Goal: Transaction & Acquisition: Purchase product/service

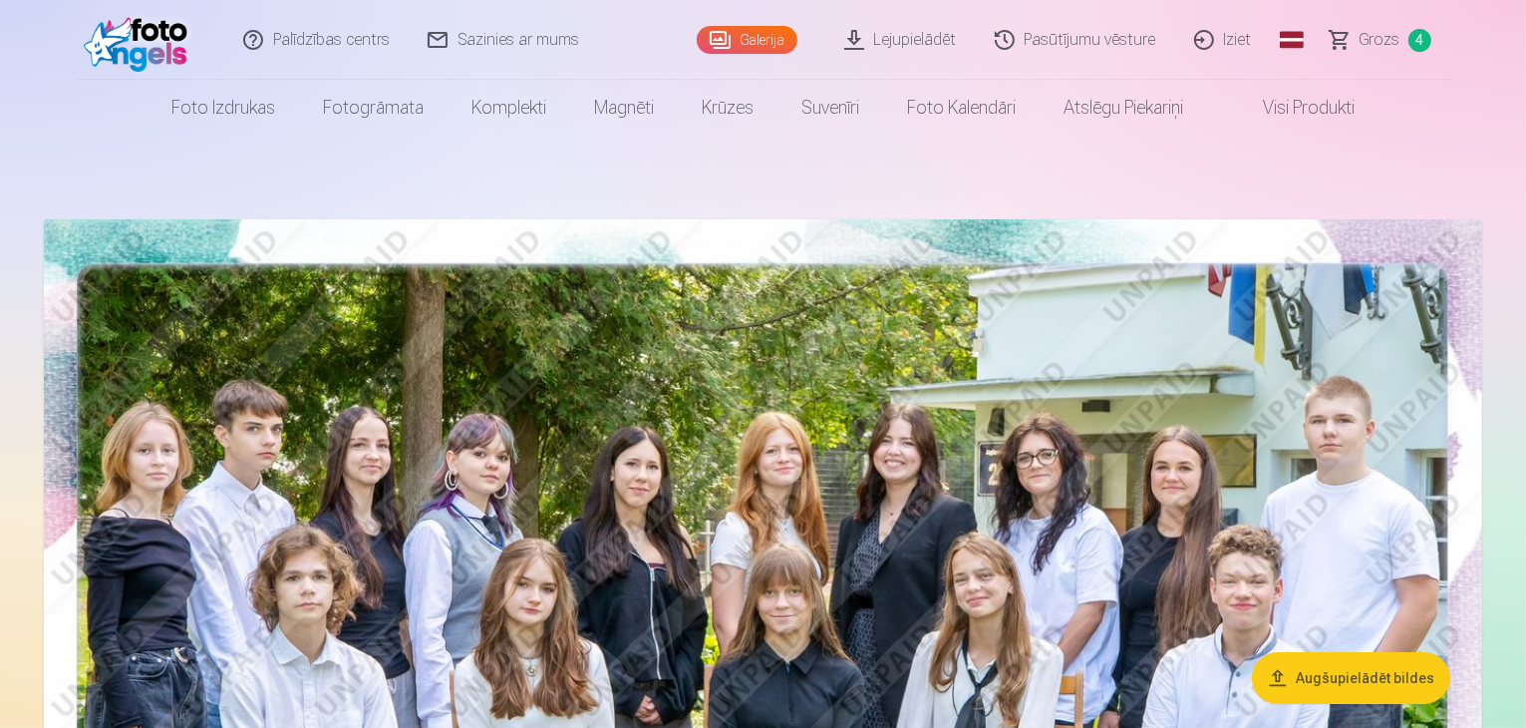
click at [1373, 41] on span "Grozs" at bounding box center [1380, 40] width 41 height 24
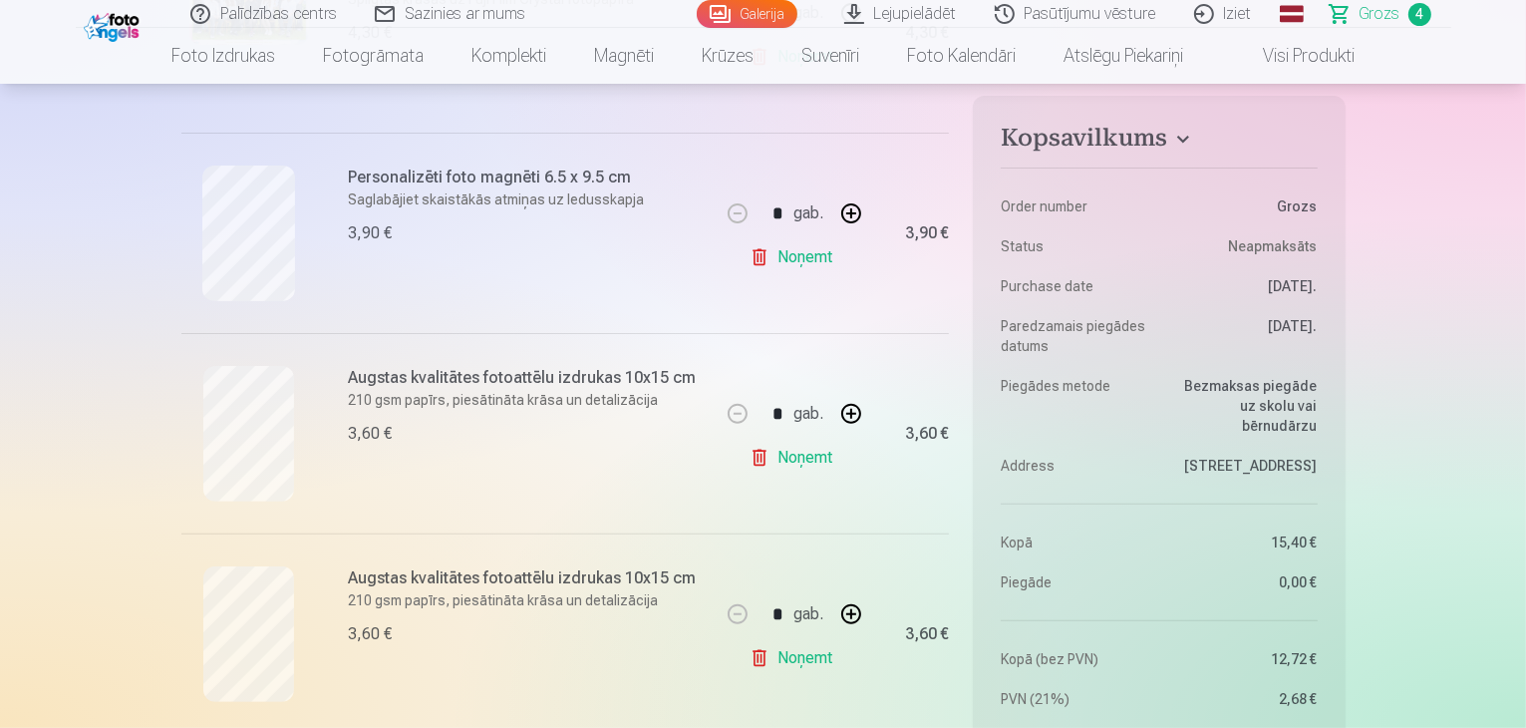
scroll to position [598, 0]
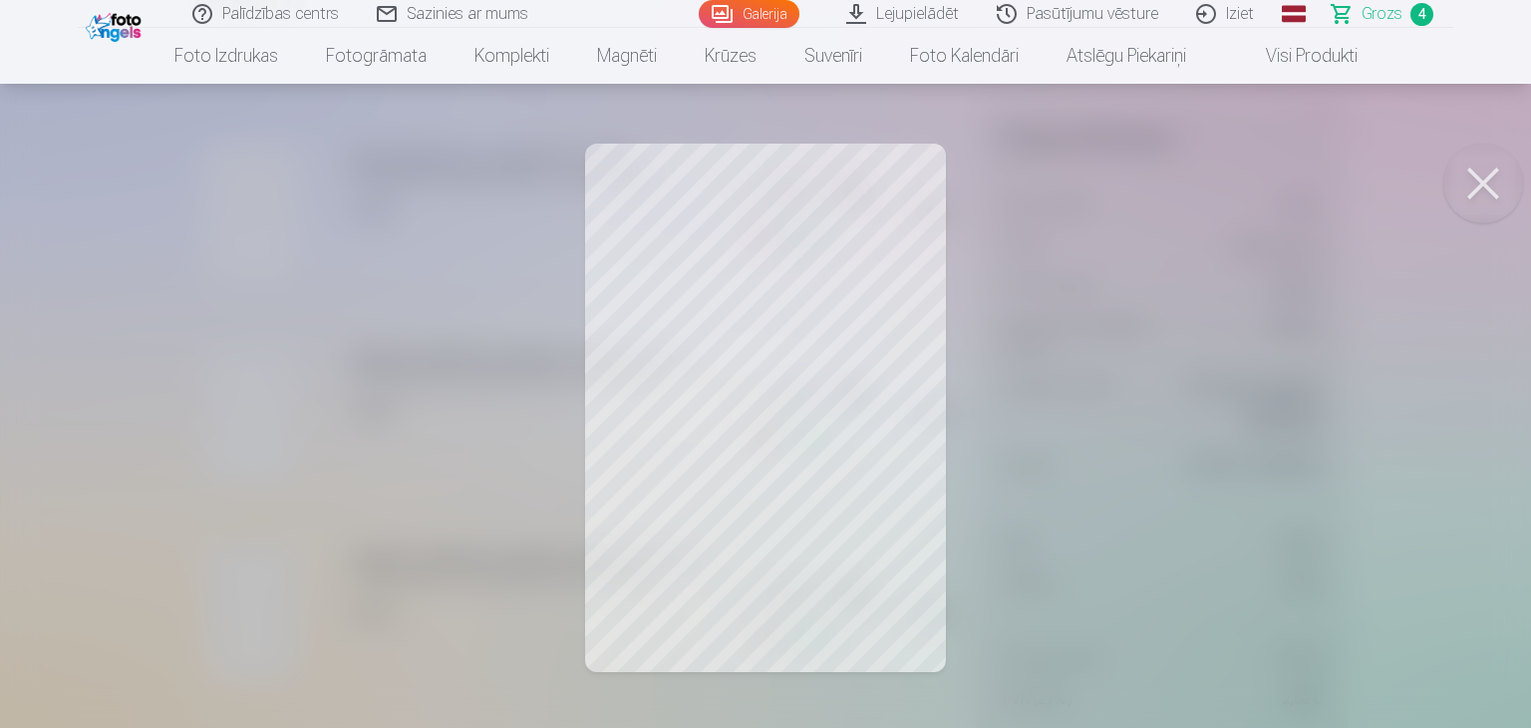
click at [1474, 174] on button at bounding box center [1484, 184] width 80 height 80
click at [1478, 166] on button at bounding box center [1484, 184] width 80 height 80
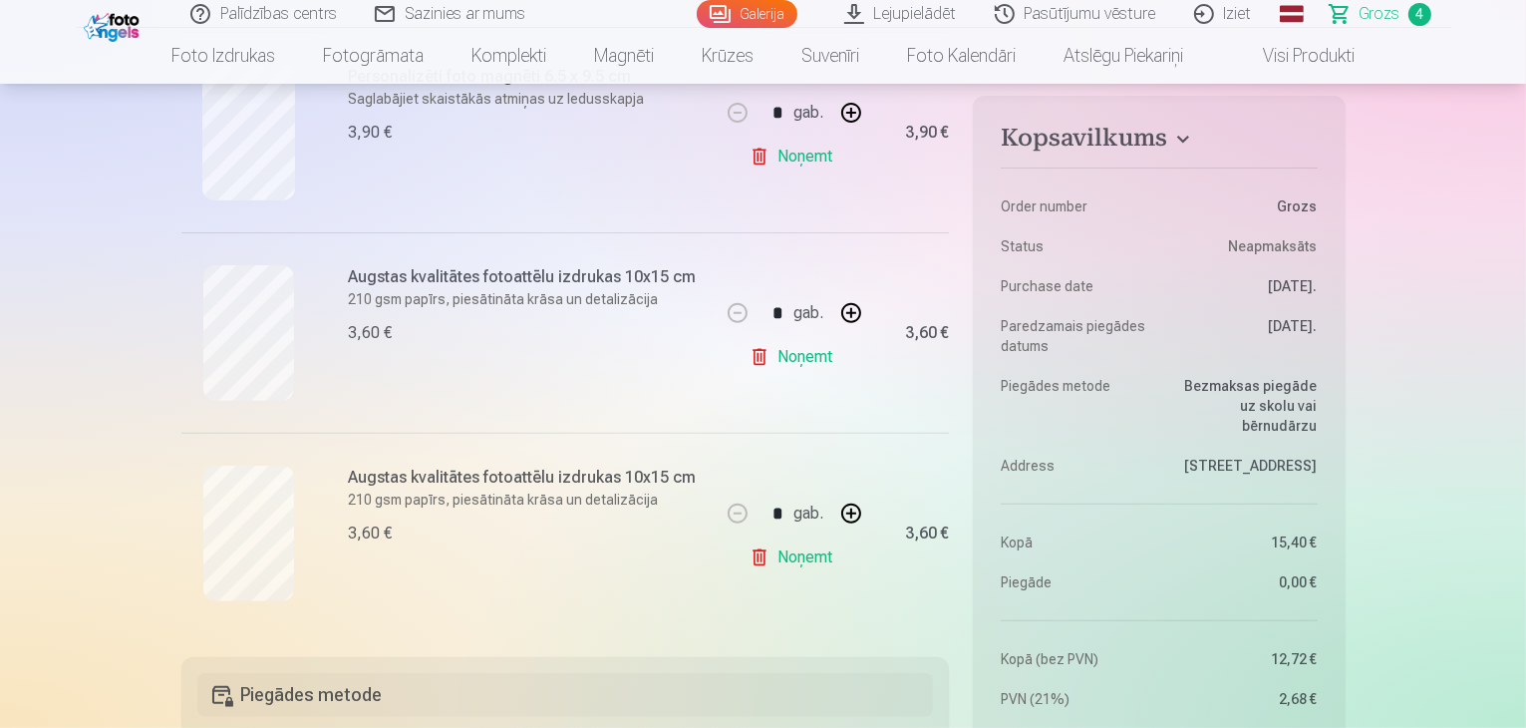
scroll to position [798, 0]
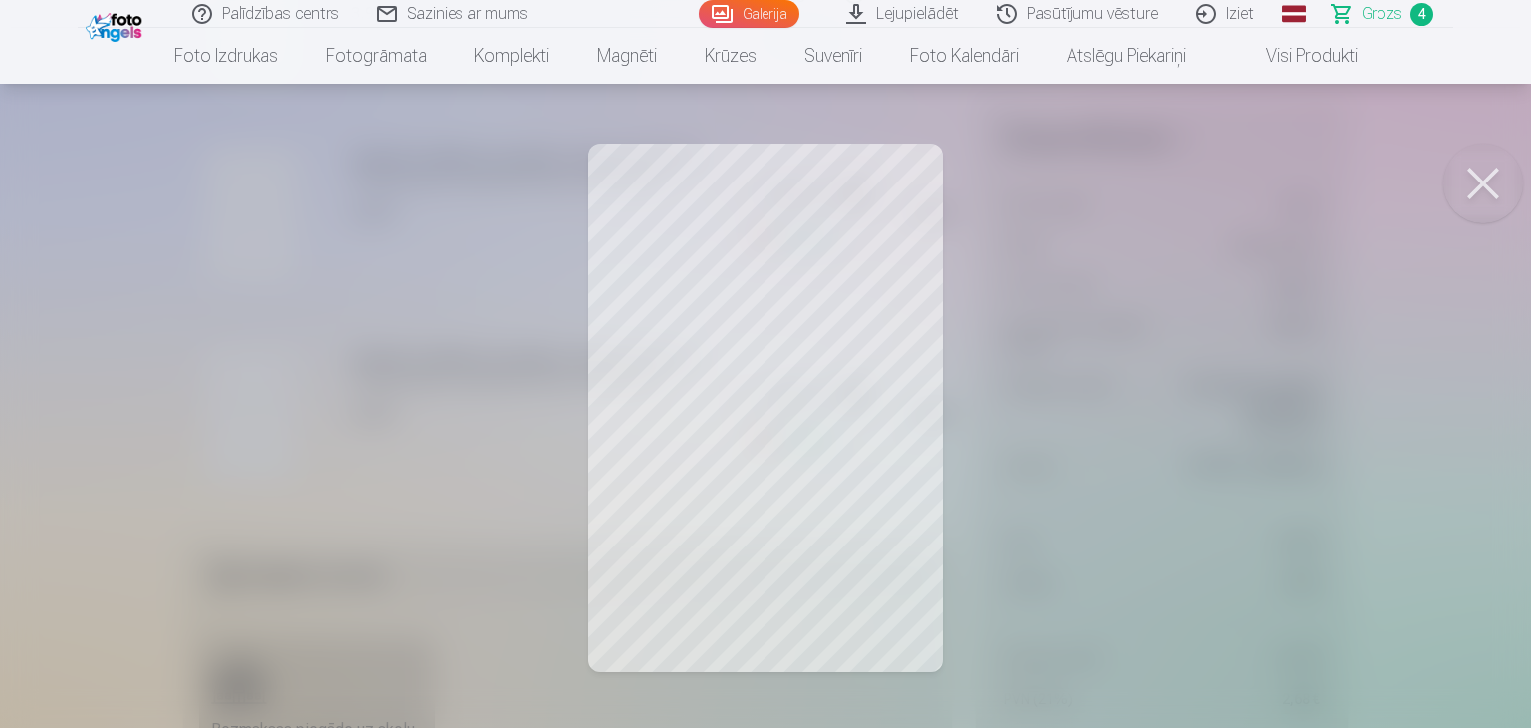
click at [1478, 185] on button at bounding box center [1484, 184] width 80 height 80
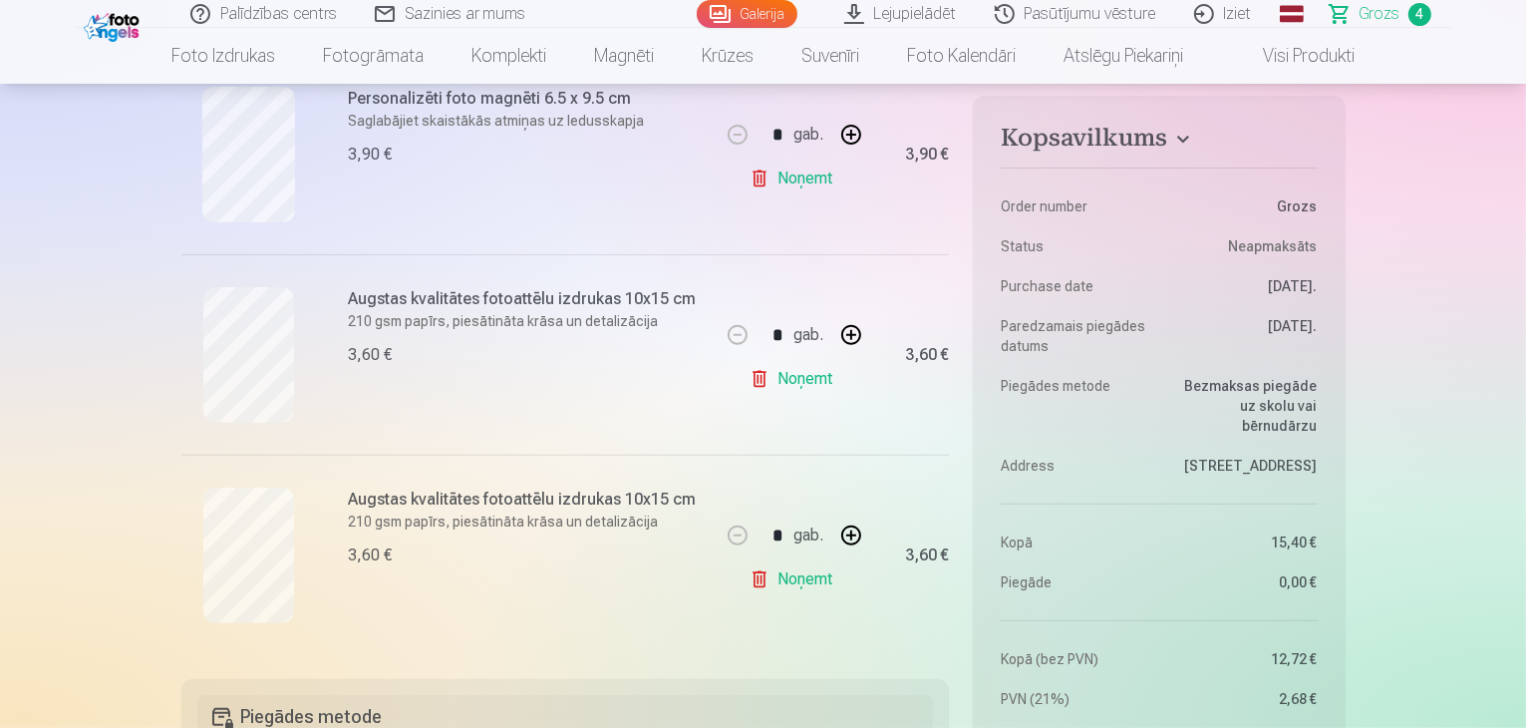
scroll to position [897, 0]
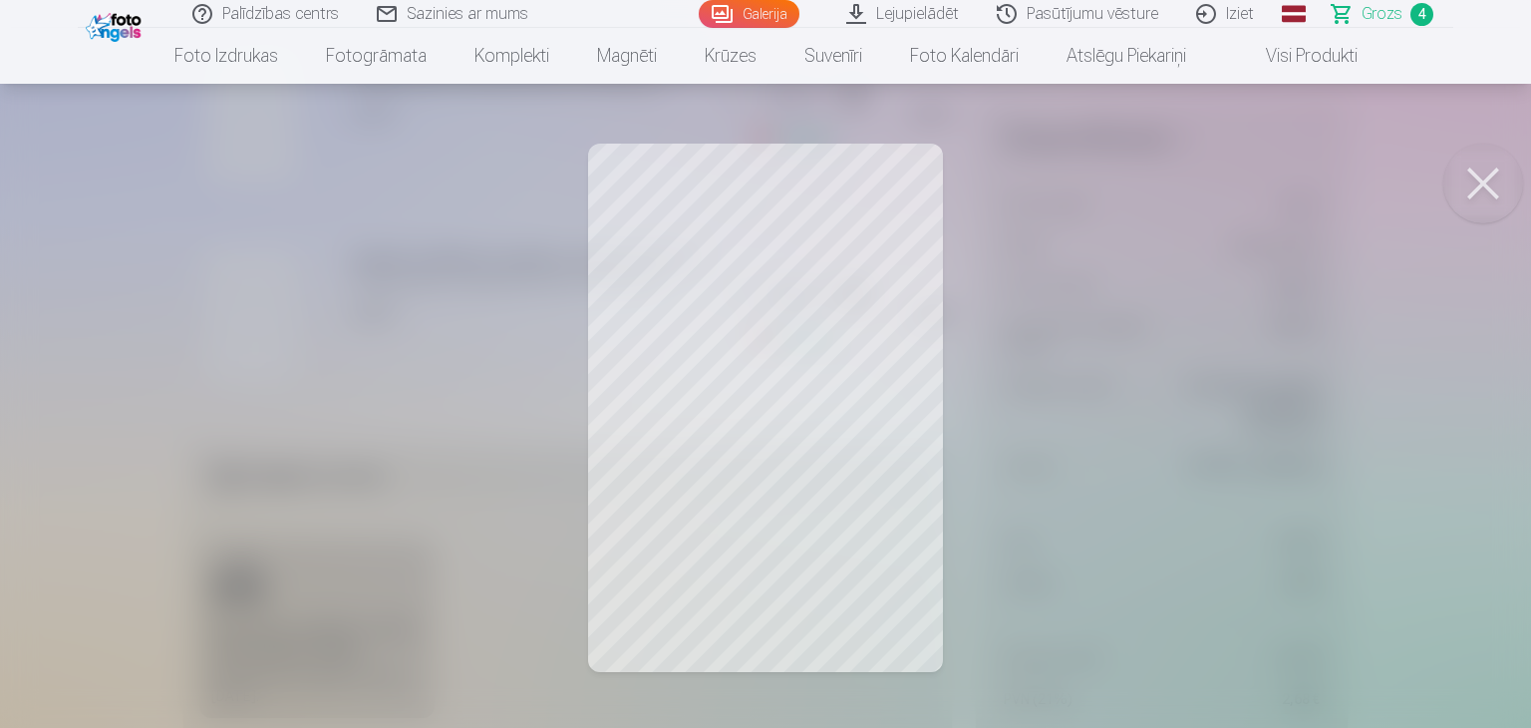
click at [1026, 432] on div at bounding box center [765, 364] width 1531 height 728
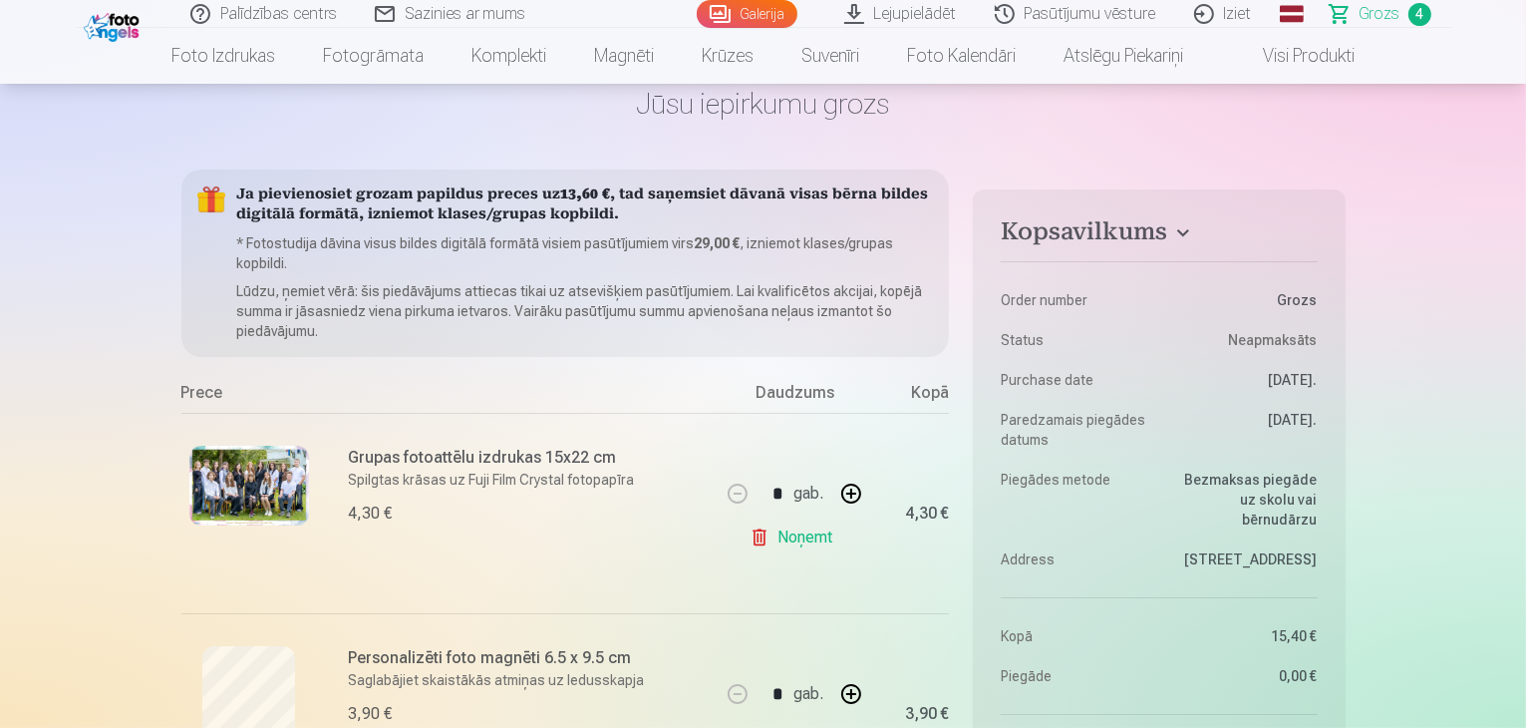
scroll to position [0, 0]
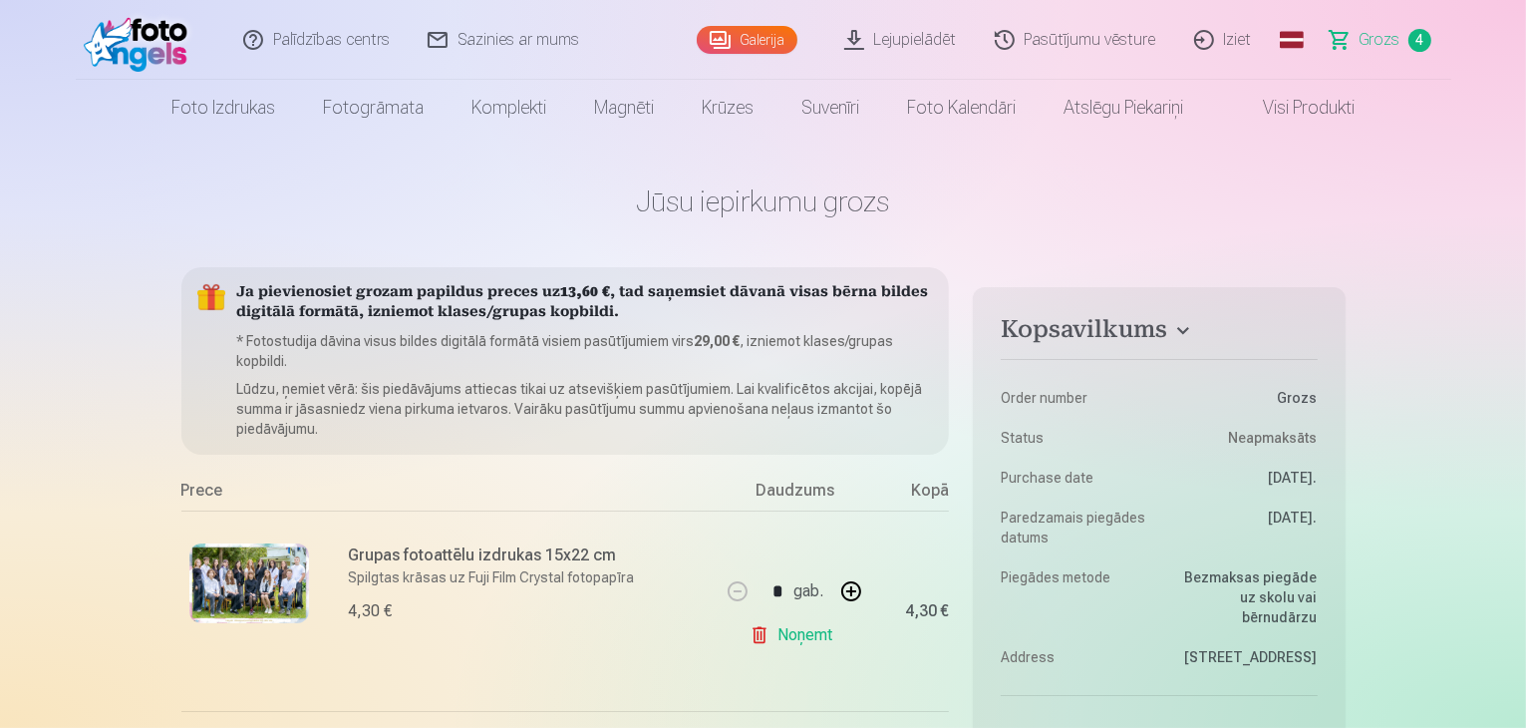
click at [729, 32] on link "Galerija" at bounding box center [747, 40] width 101 height 28
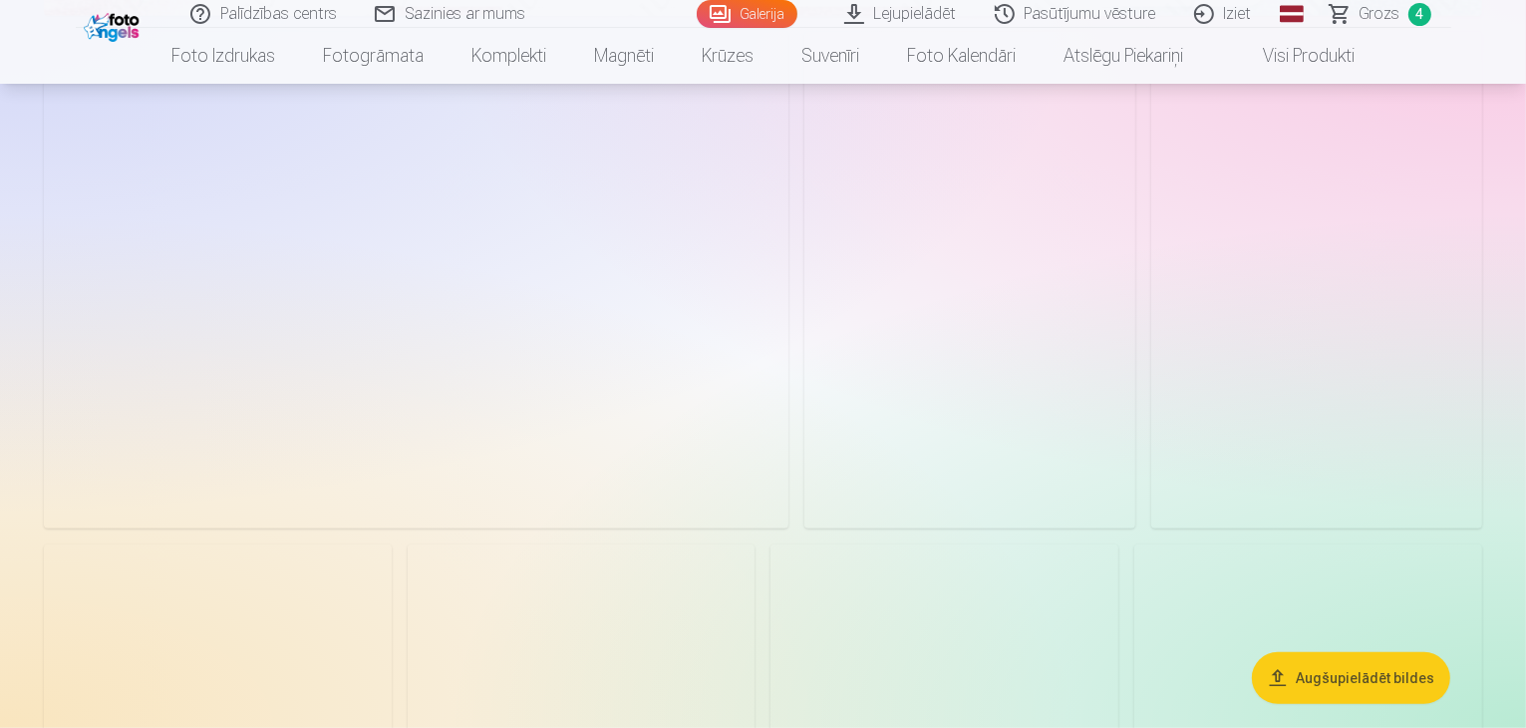
scroll to position [1196, 0]
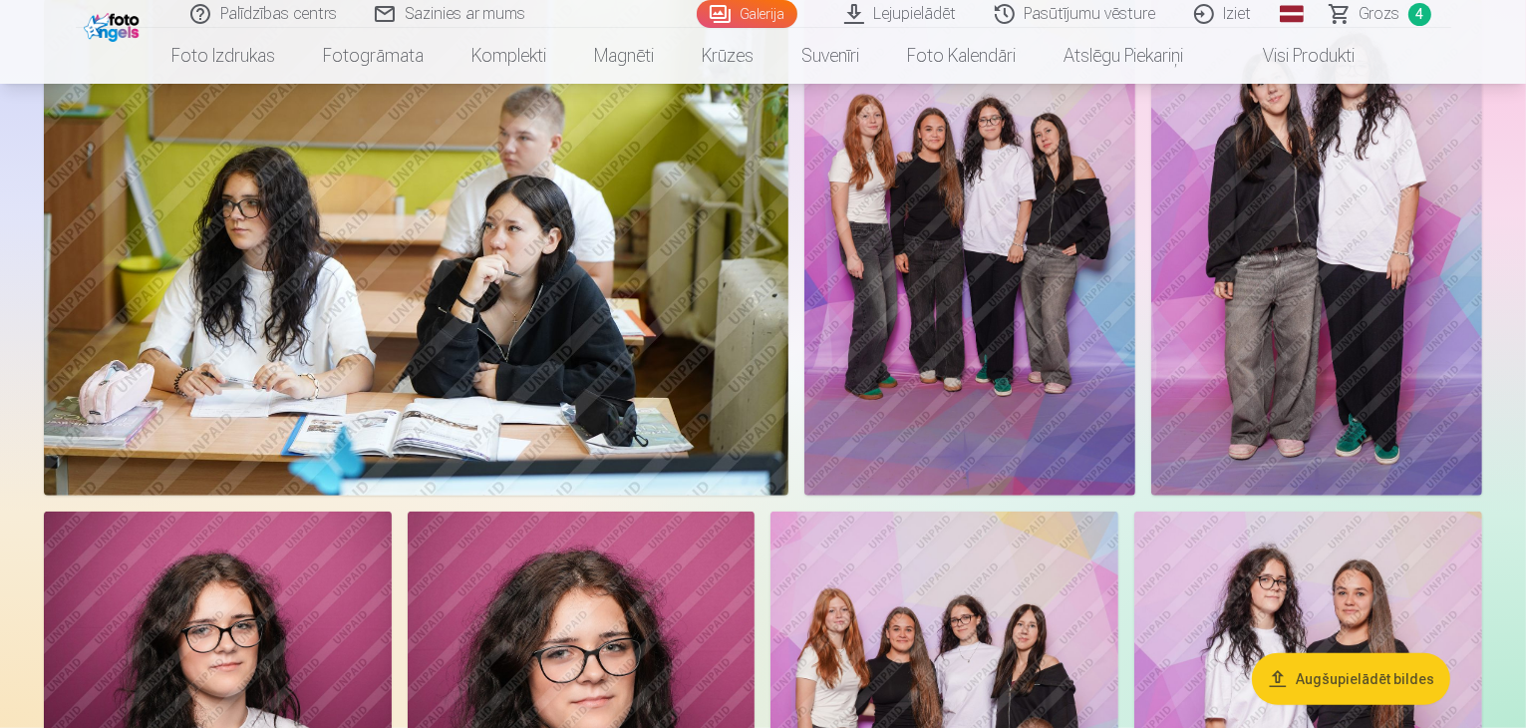
click at [1136, 404] on img at bounding box center [970, 247] width 331 height 496
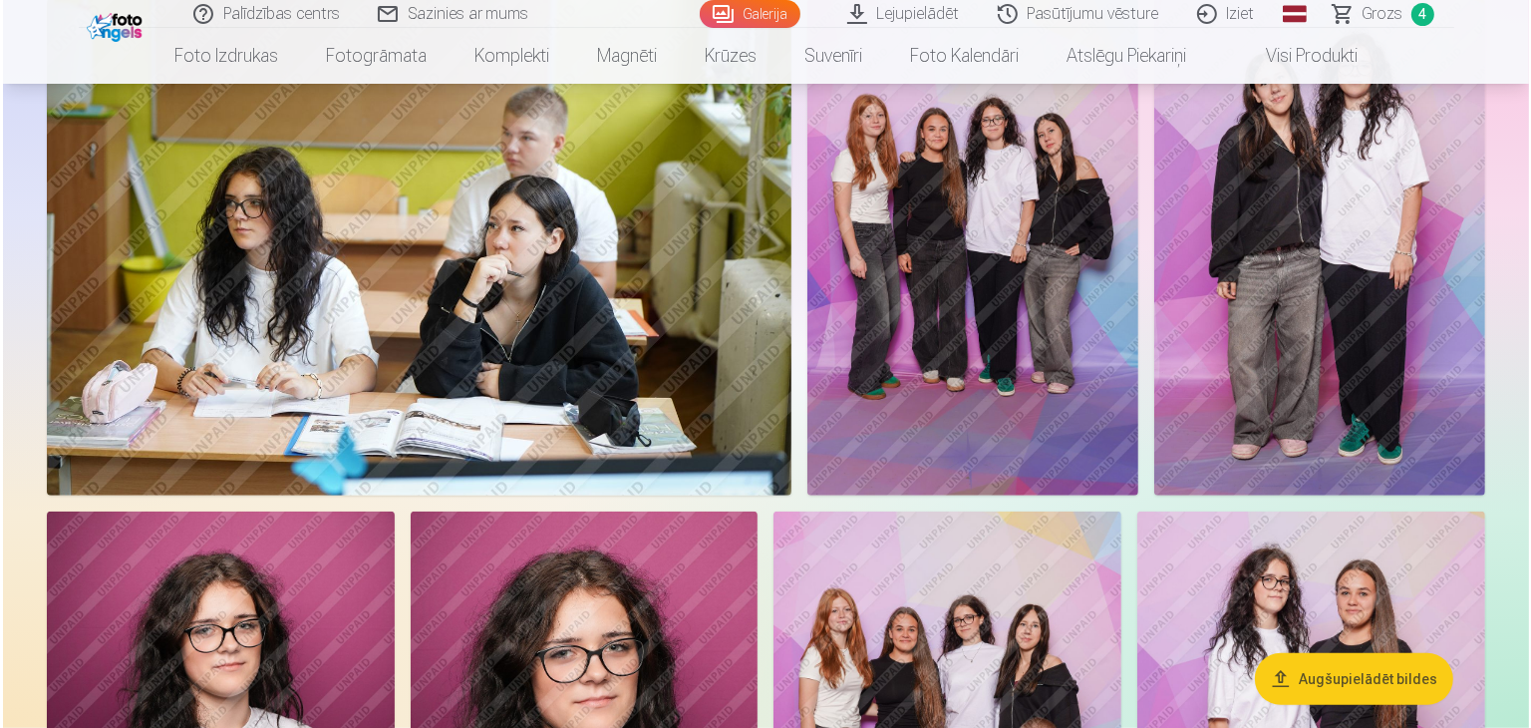
scroll to position [1199, 0]
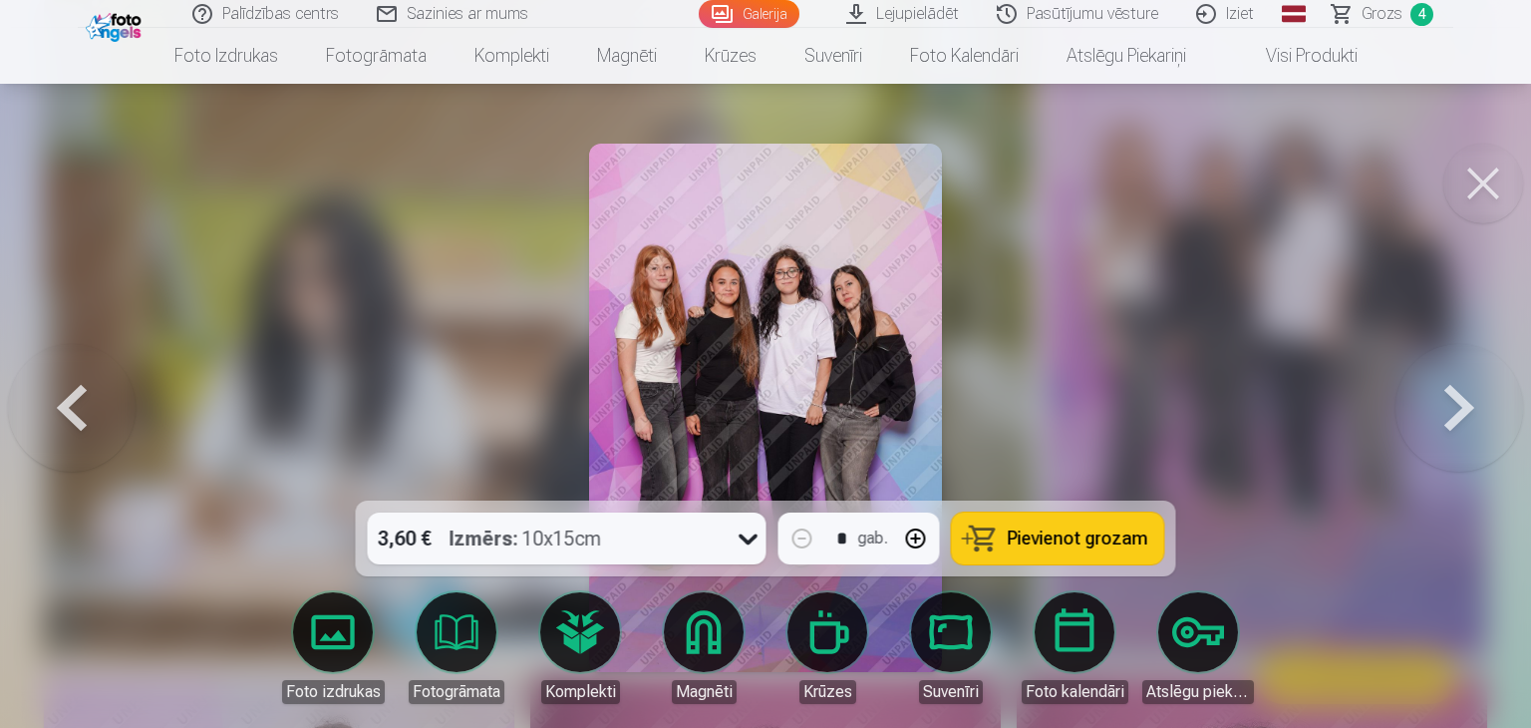
click at [568, 516] on div "Izmērs : 10x15cm" at bounding box center [526, 538] width 153 height 52
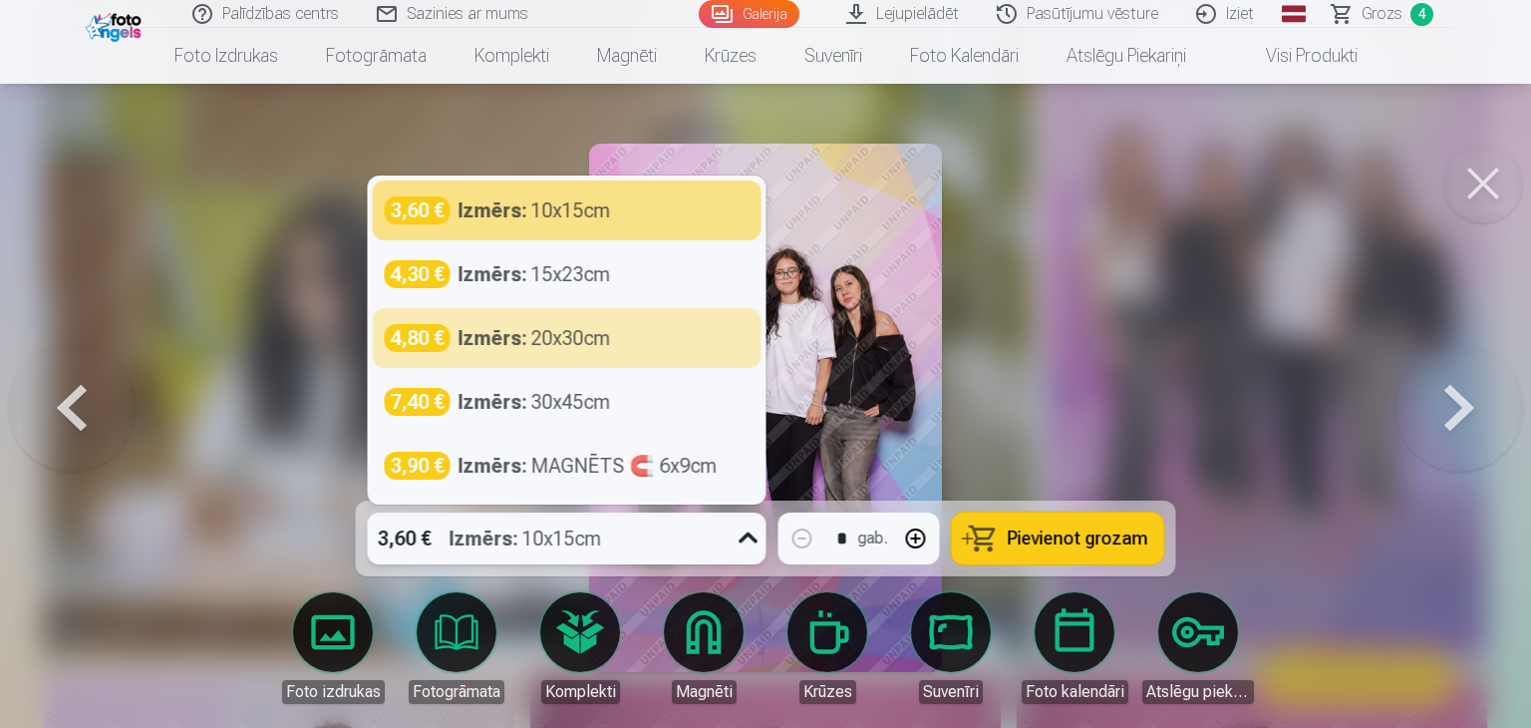
click at [655, 550] on div "3,60 € Izmērs : 10x15cm" at bounding box center [548, 538] width 361 height 52
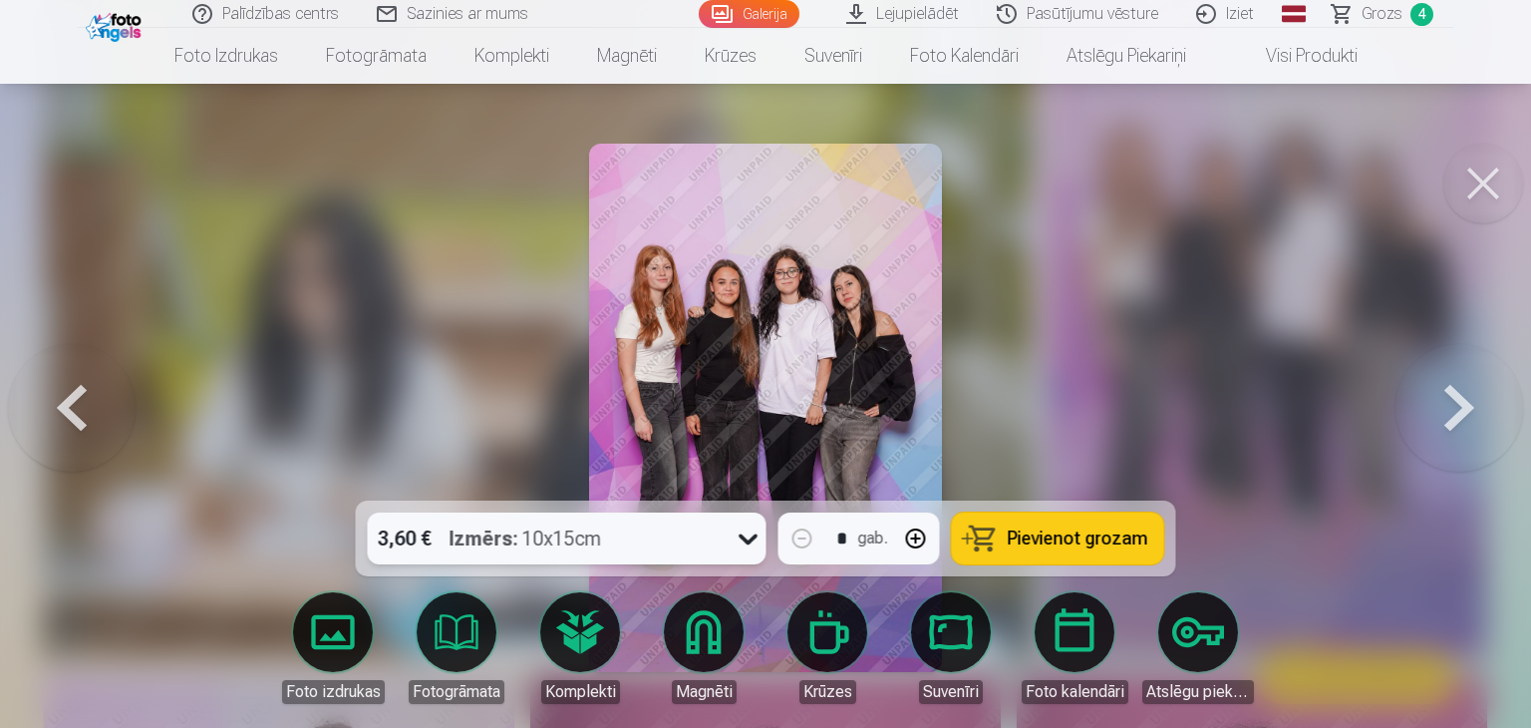
click at [1009, 539] on button "Pievienot grozam" at bounding box center [1058, 538] width 212 height 52
click at [1232, 376] on div at bounding box center [765, 364] width 1531 height 728
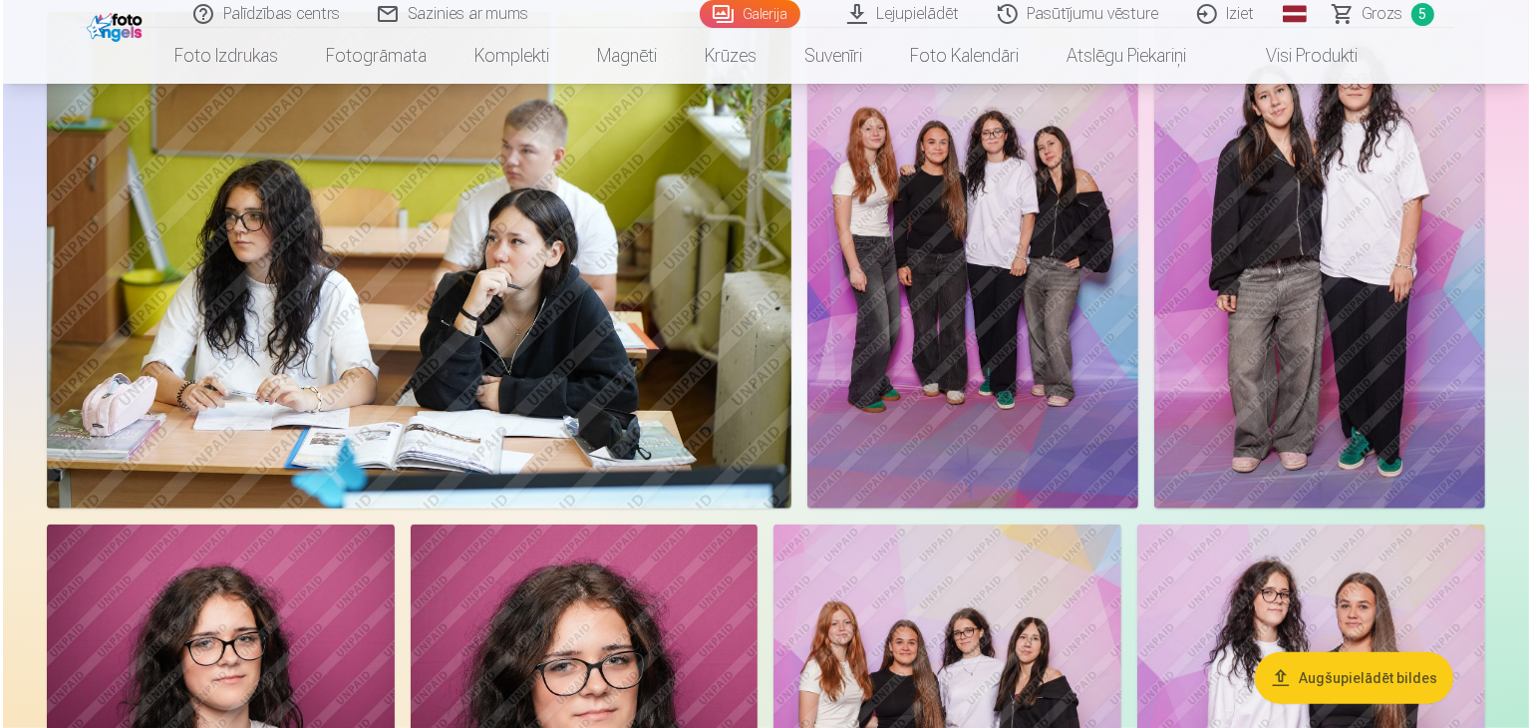
scroll to position [1196, 0]
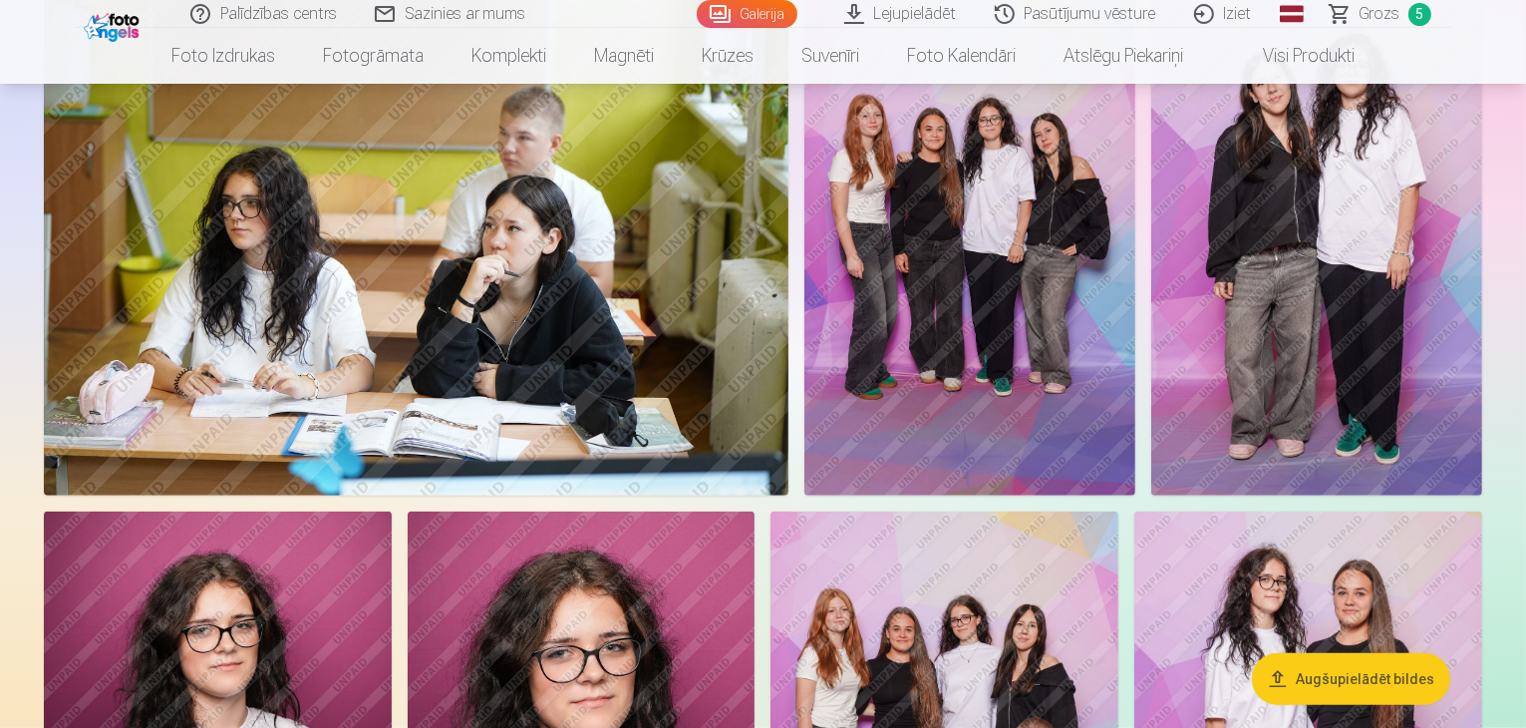
click at [642, 413] on img at bounding box center [416, 247] width 745 height 496
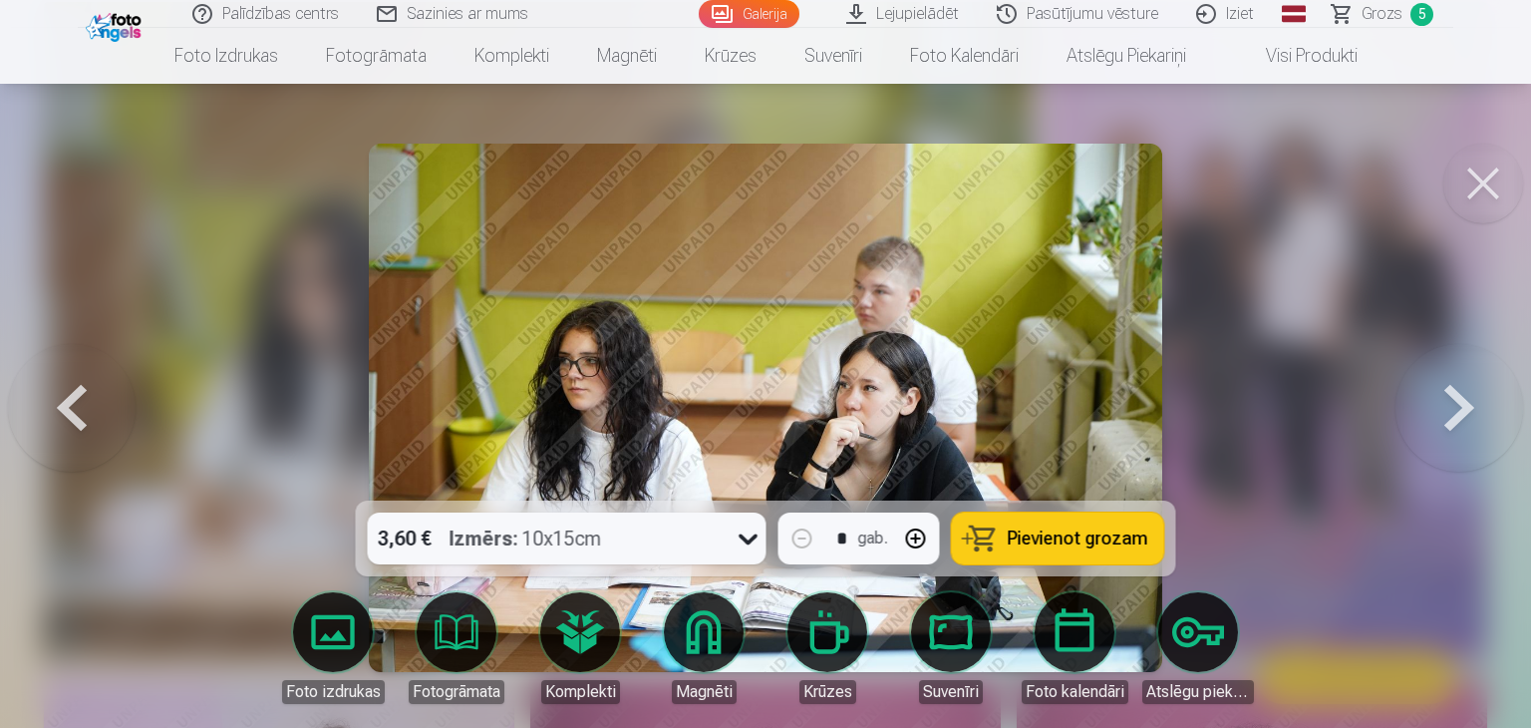
click at [1079, 545] on span "Pievienot grozam" at bounding box center [1078, 538] width 141 height 18
click at [1388, 447] on div at bounding box center [765, 364] width 1531 height 728
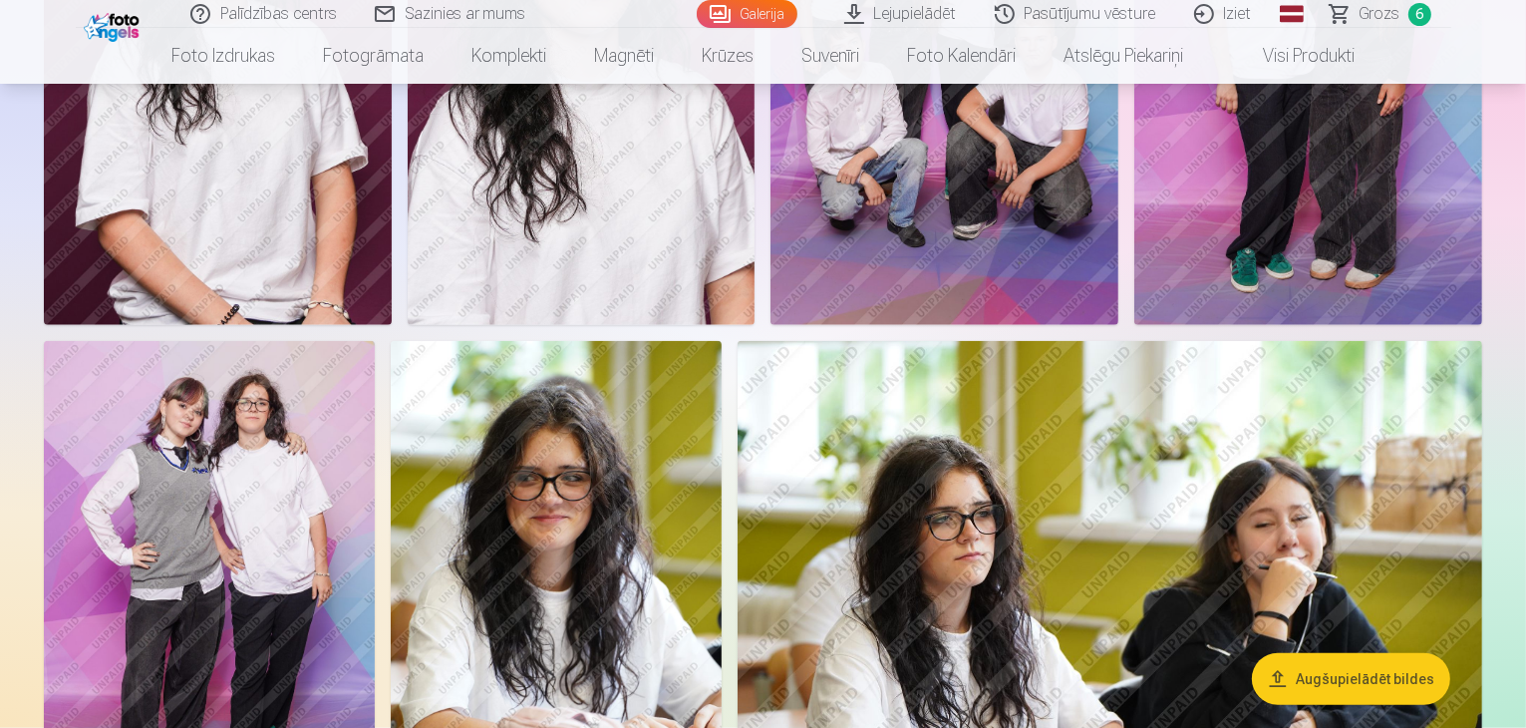
scroll to position [1791, 0]
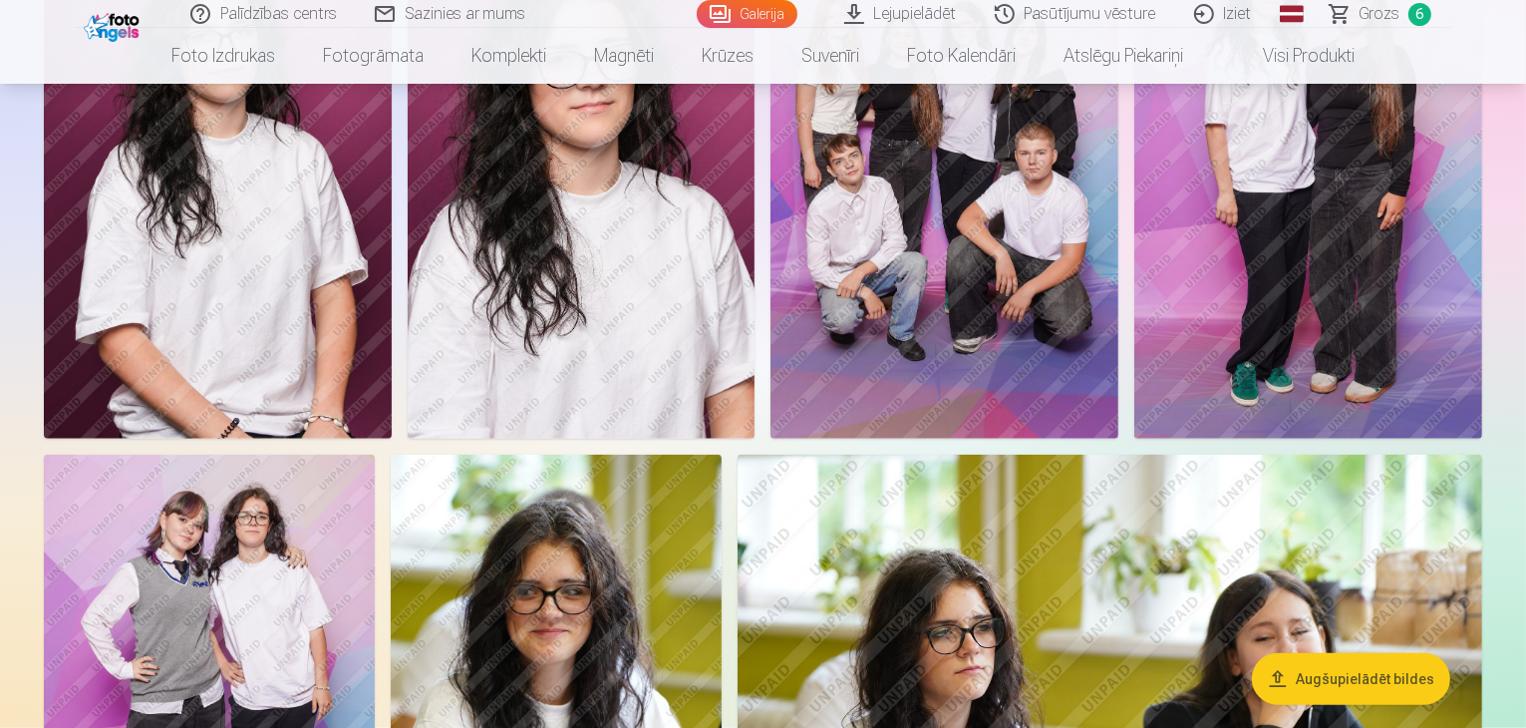
click at [1382, 16] on span "Grozs" at bounding box center [1380, 14] width 41 height 24
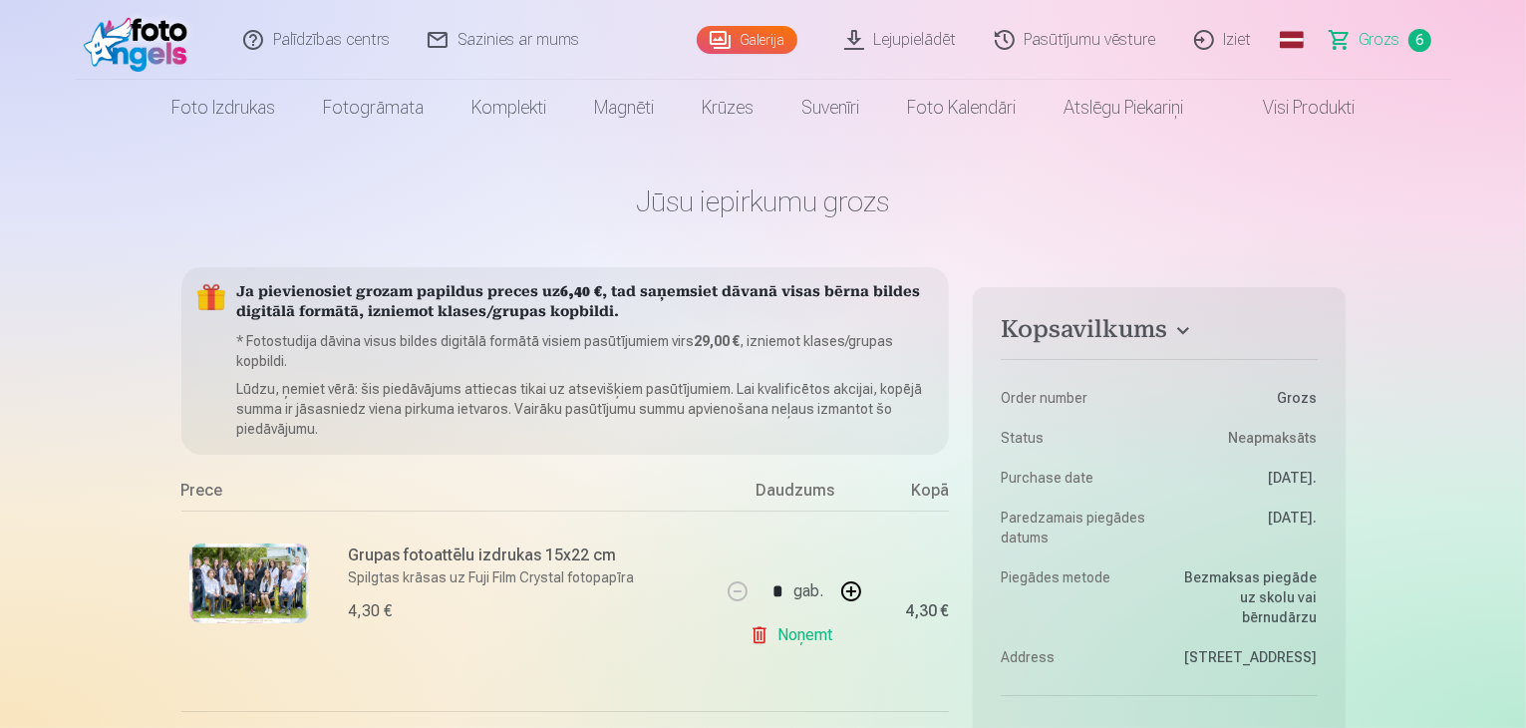
click at [750, 44] on link "Galerija" at bounding box center [747, 40] width 101 height 28
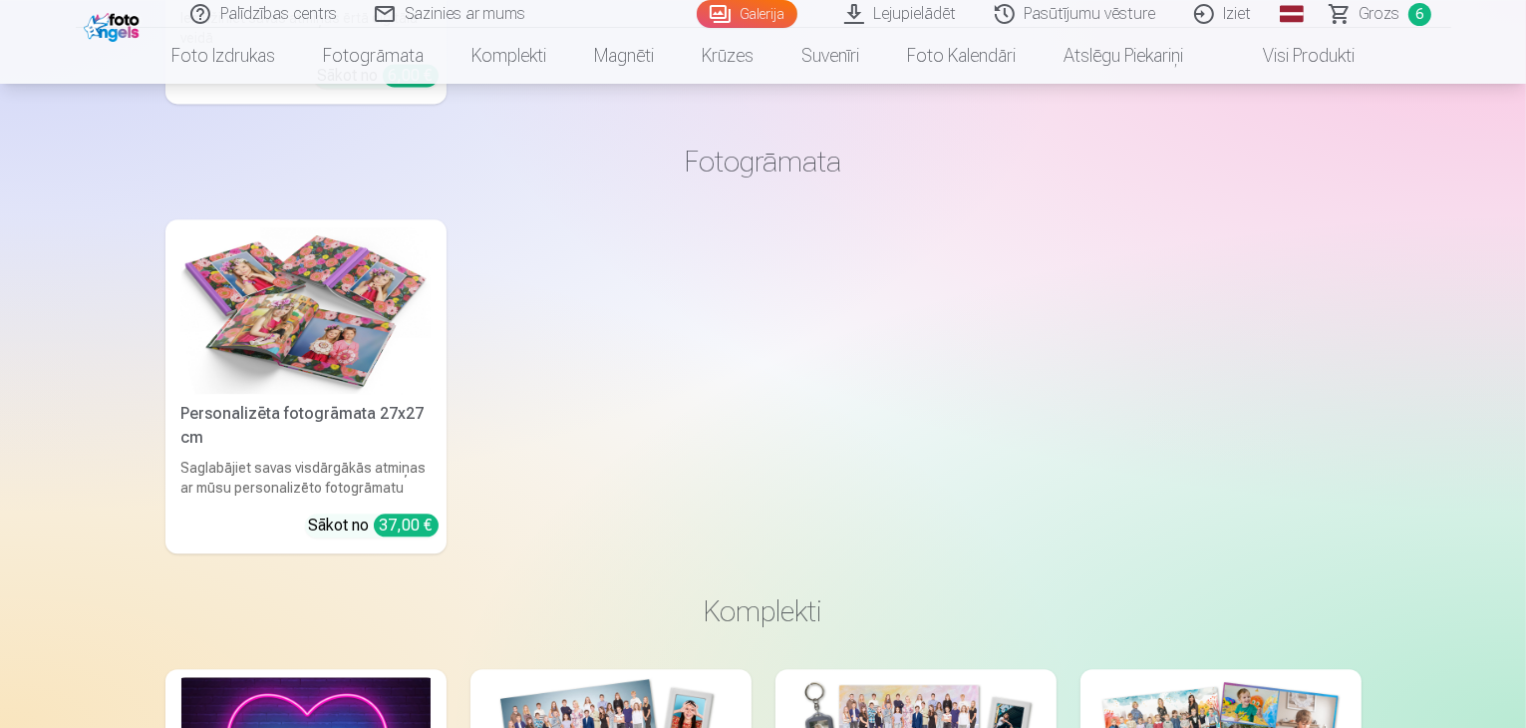
scroll to position [4586, 0]
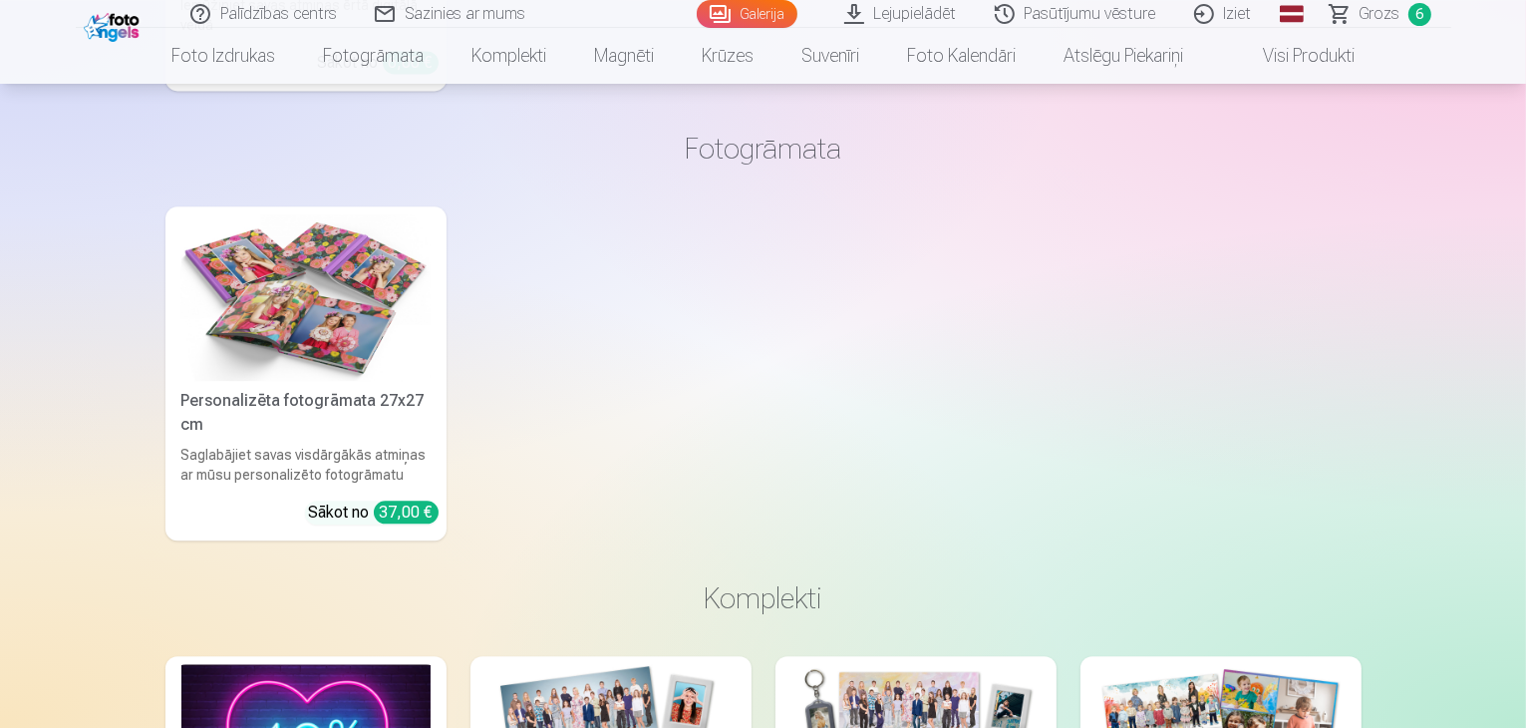
click at [1369, 19] on span "Grozs" at bounding box center [1380, 14] width 41 height 24
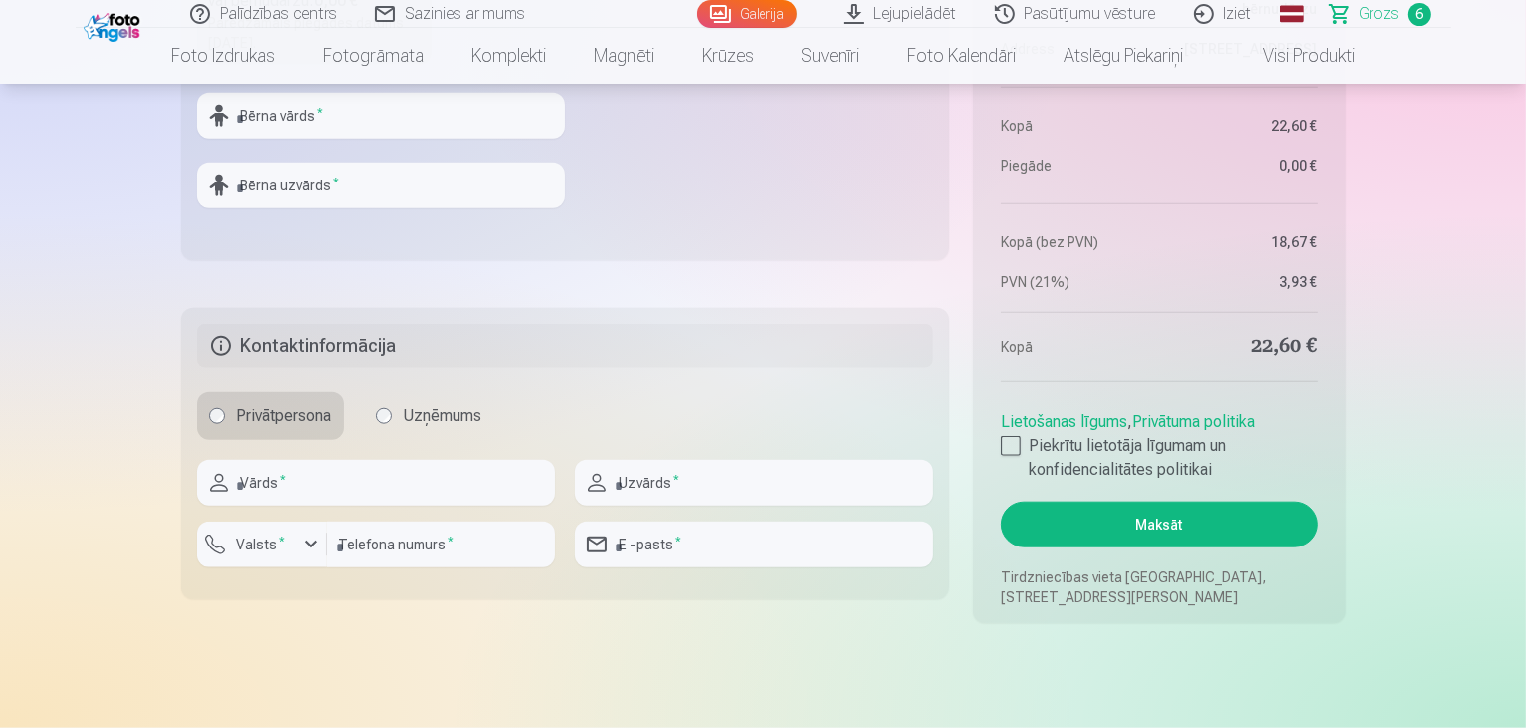
scroll to position [1695, 0]
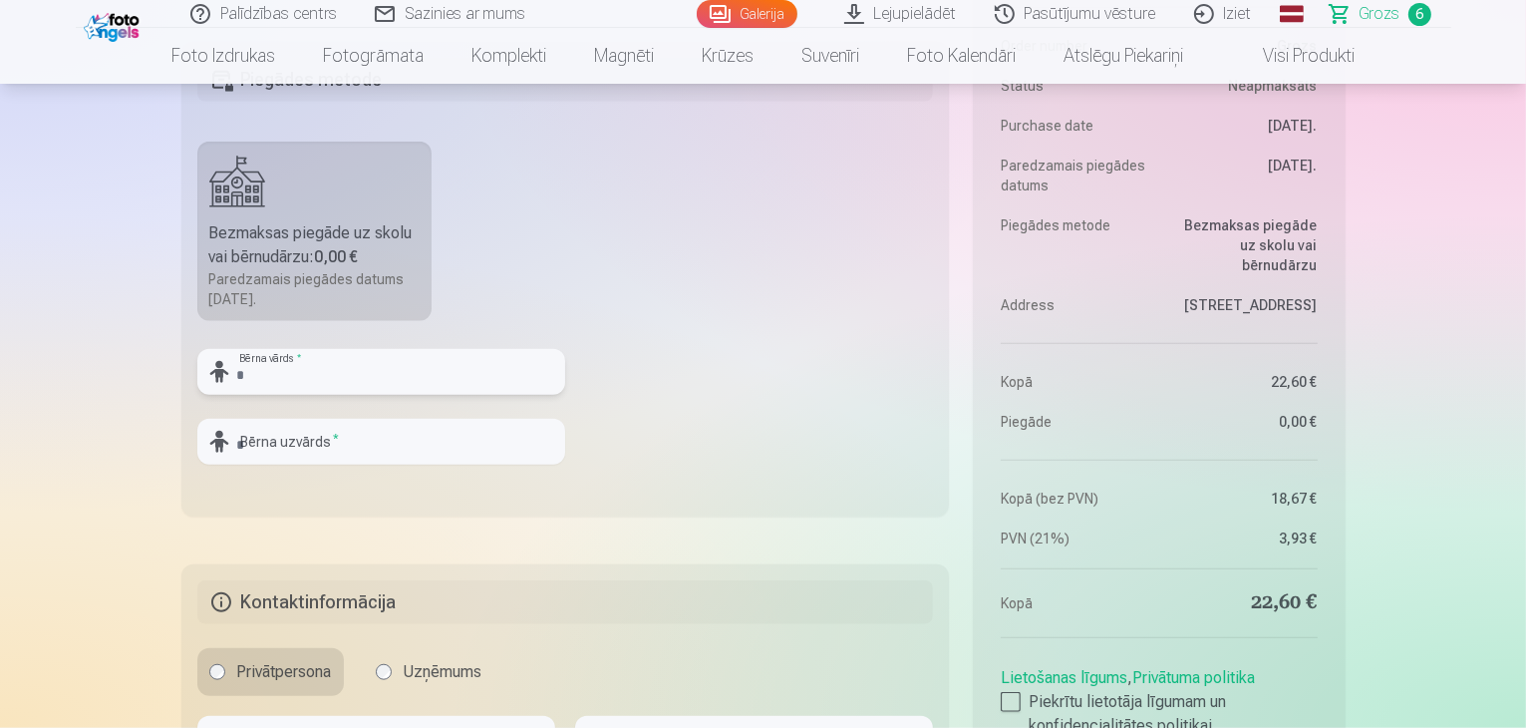
click at [351, 372] on input "text" at bounding box center [381, 372] width 368 height 46
type input "*****"
click at [309, 435] on input "text" at bounding box center [381, 442] width 368 height 46
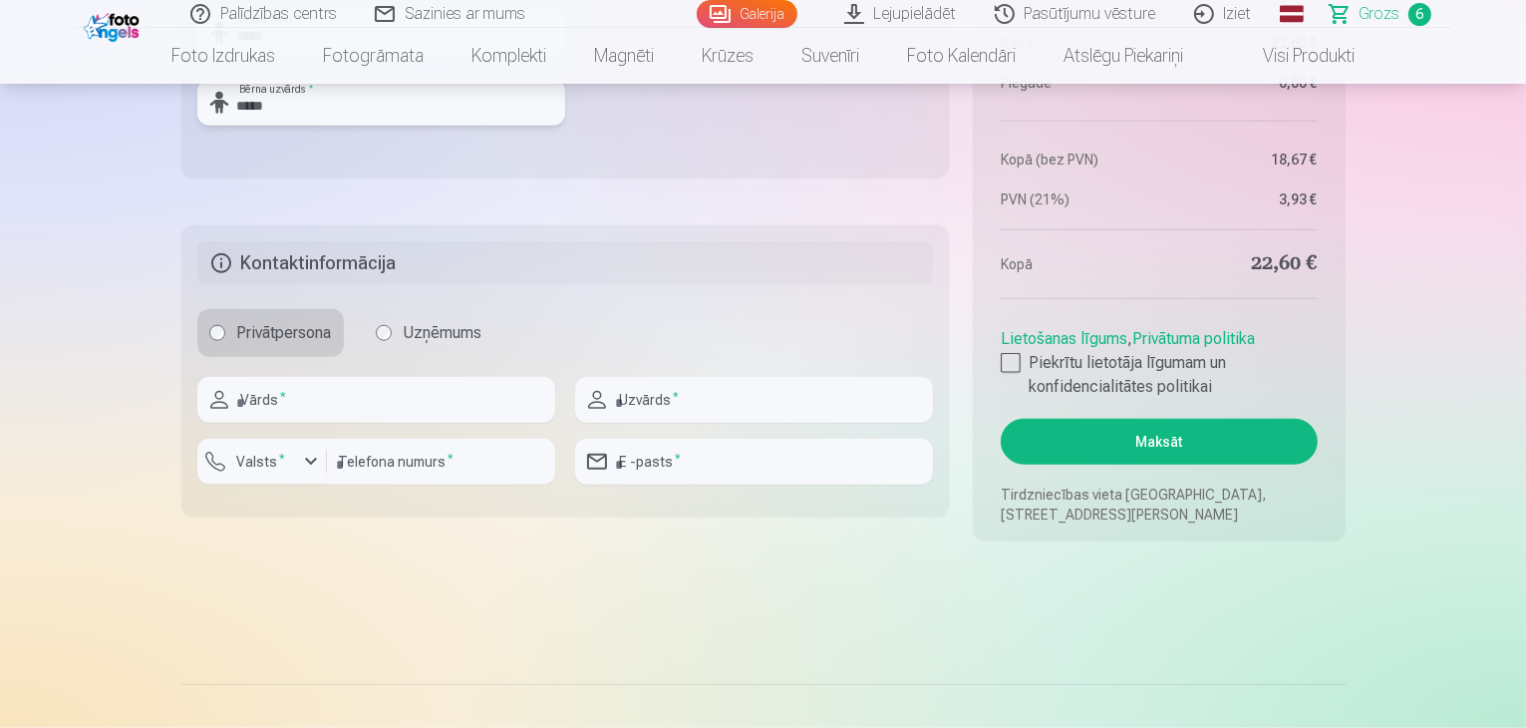
scroll to position [2193, 0]
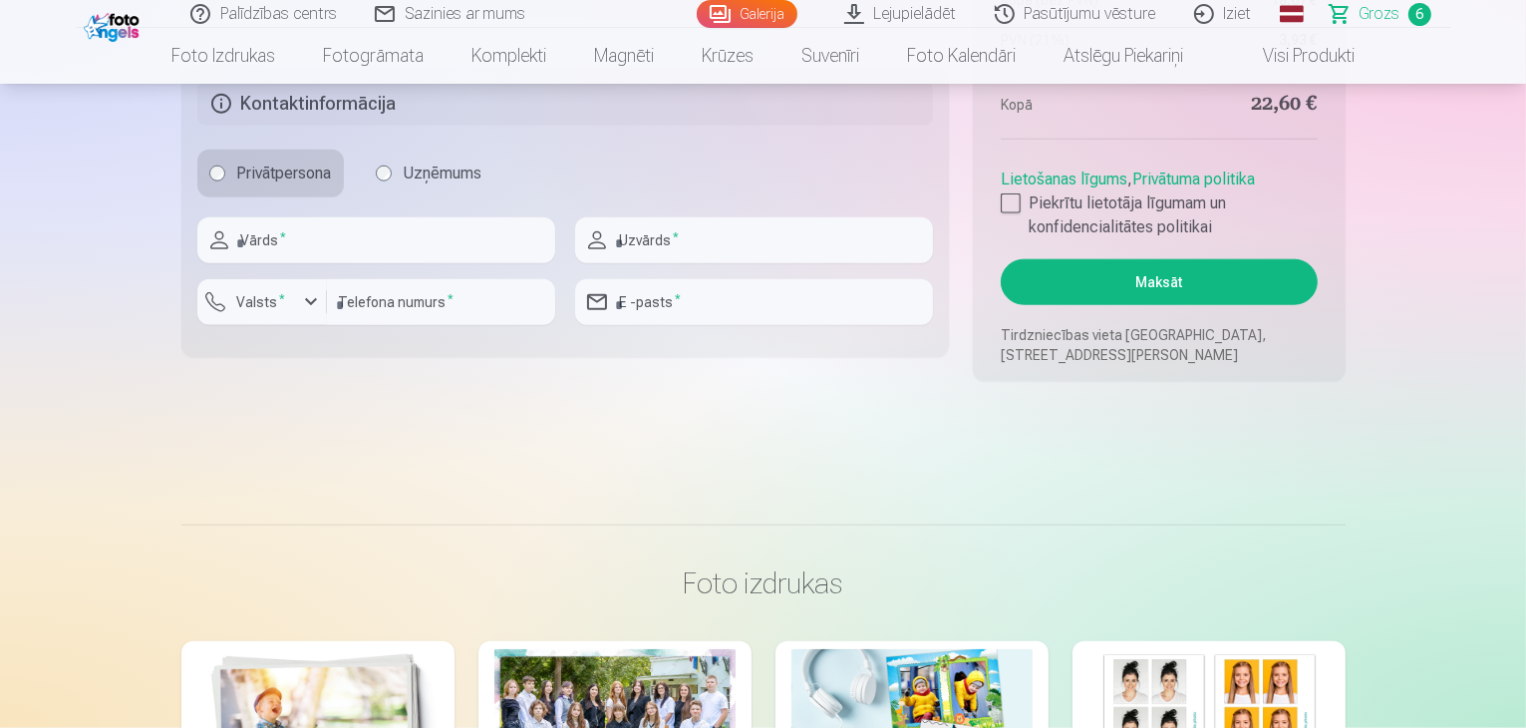
type input "*****"
click at [345, 256] on input "text" at bounding box center [376, 240] width 358 height 46
type input "*******"
click at [644, 243] on input "text" at bounding box center [754, 240] width 358 height 46
type input "*****"
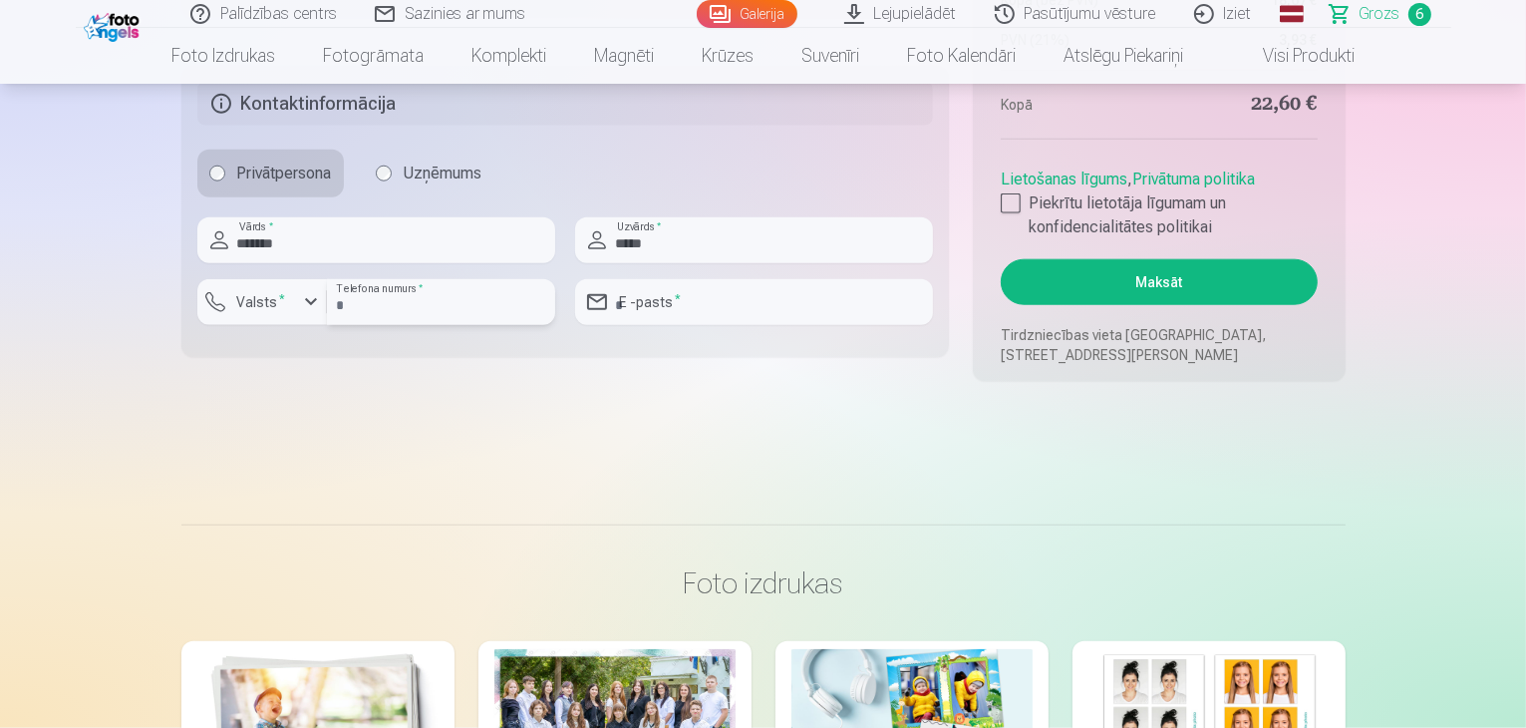
click at [430, 310] on input "number" at bounding box center [441, 302] width 228 height 46
type input "********"
click at [642, 307] on input "email" at bounding box center [754, 302] width 358 height 46
type input "**********"
click at [1013, 205] on div at bounding box center [1011, 203] width 20 height 20
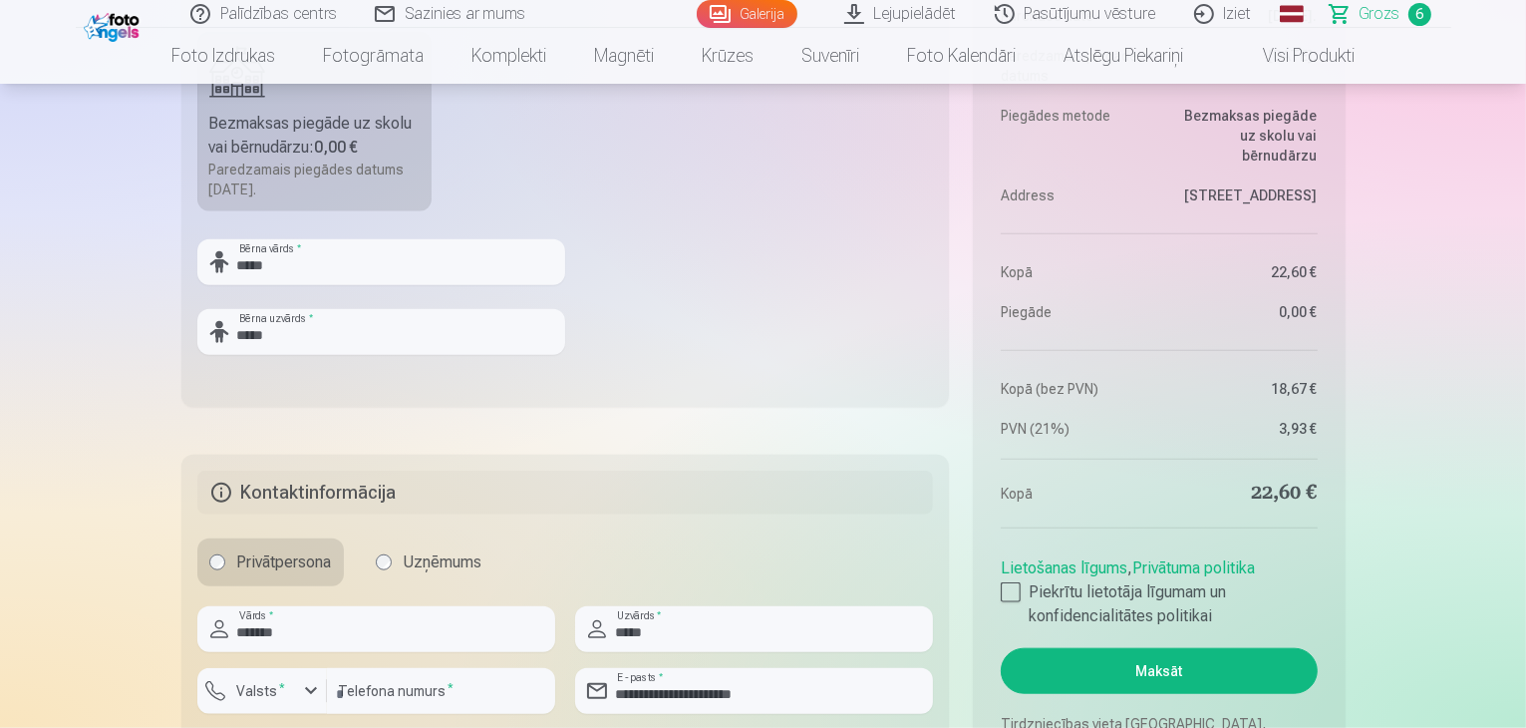
scroll to position [2094, 0]
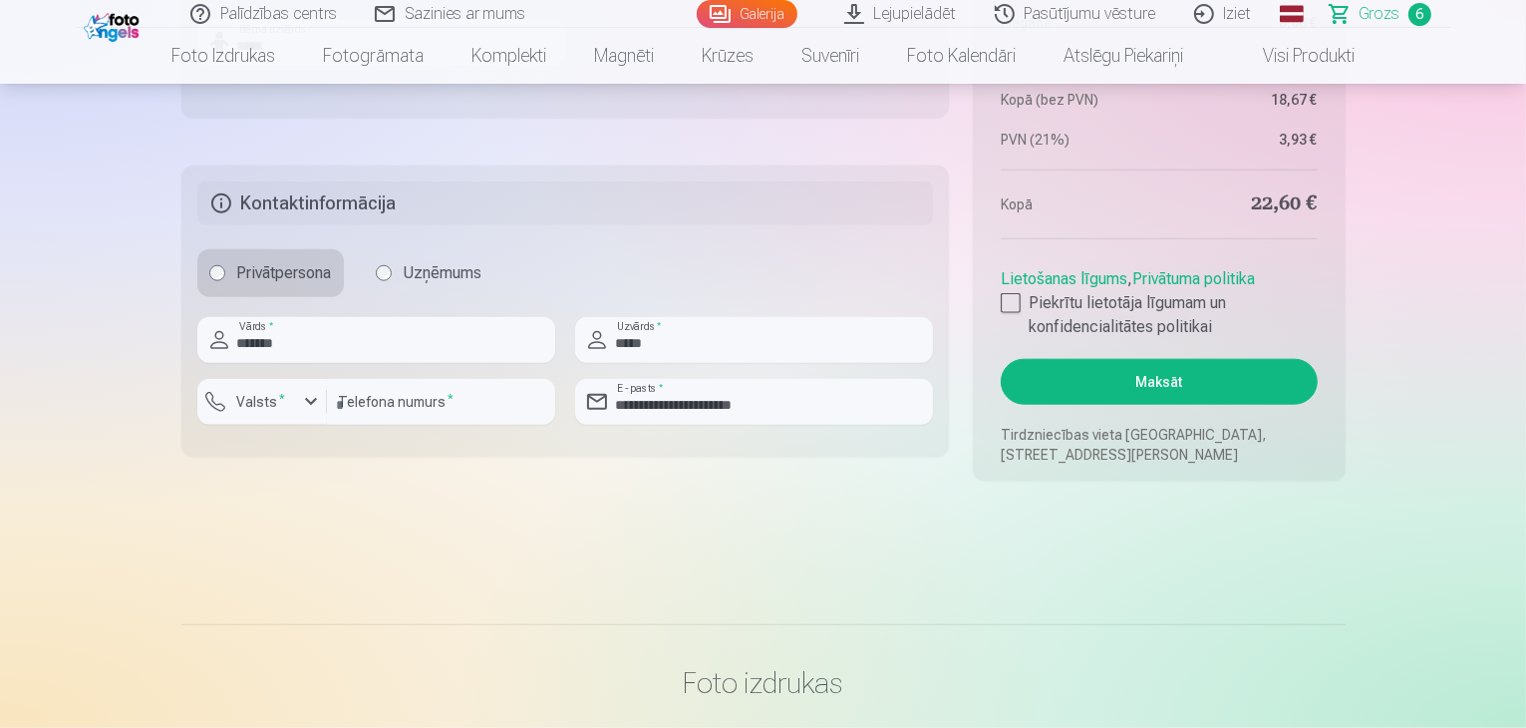
click at [1176, 392] on button "Maksāt" at bounding box center [1159, 382] width 316 height 46
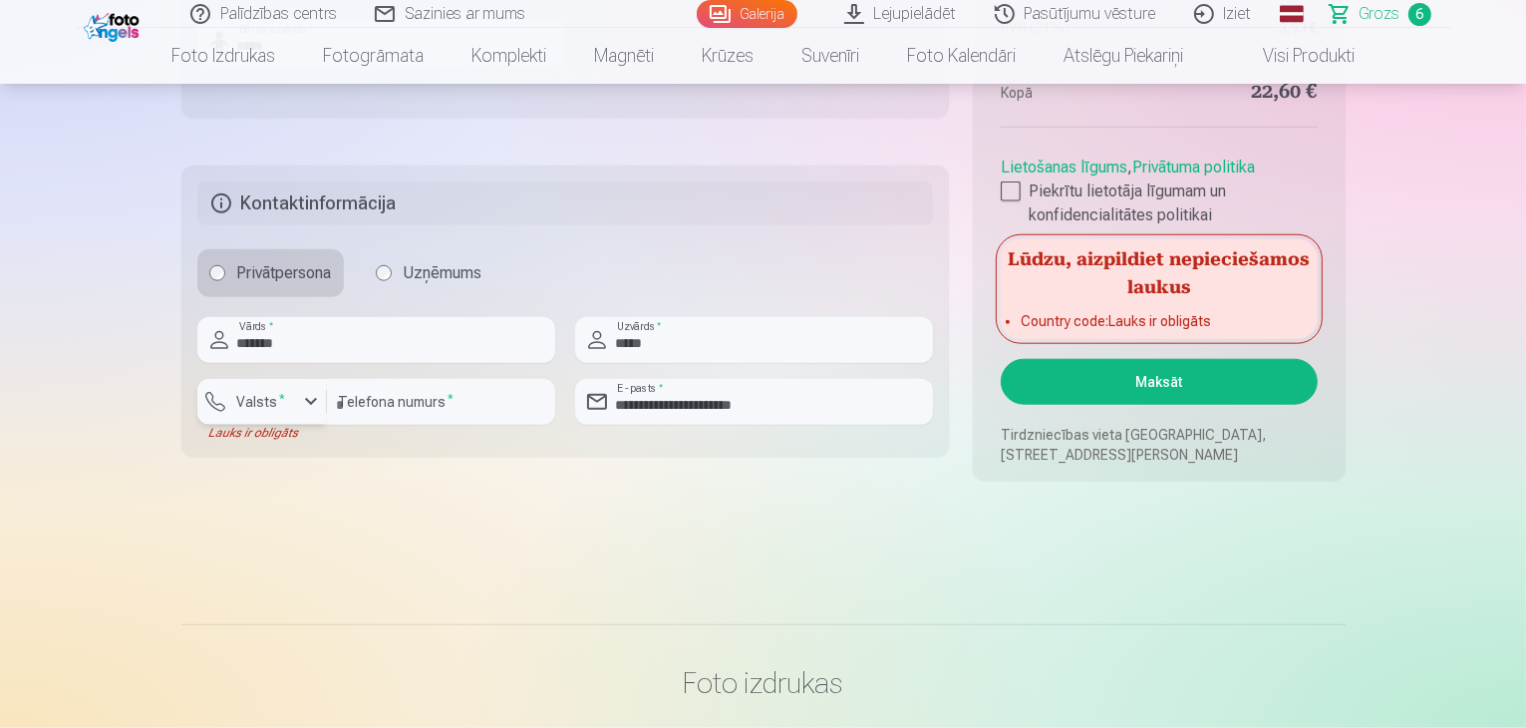
click at [311, 406] on div "button" at bounding box center [311, 402] width 24 height 24
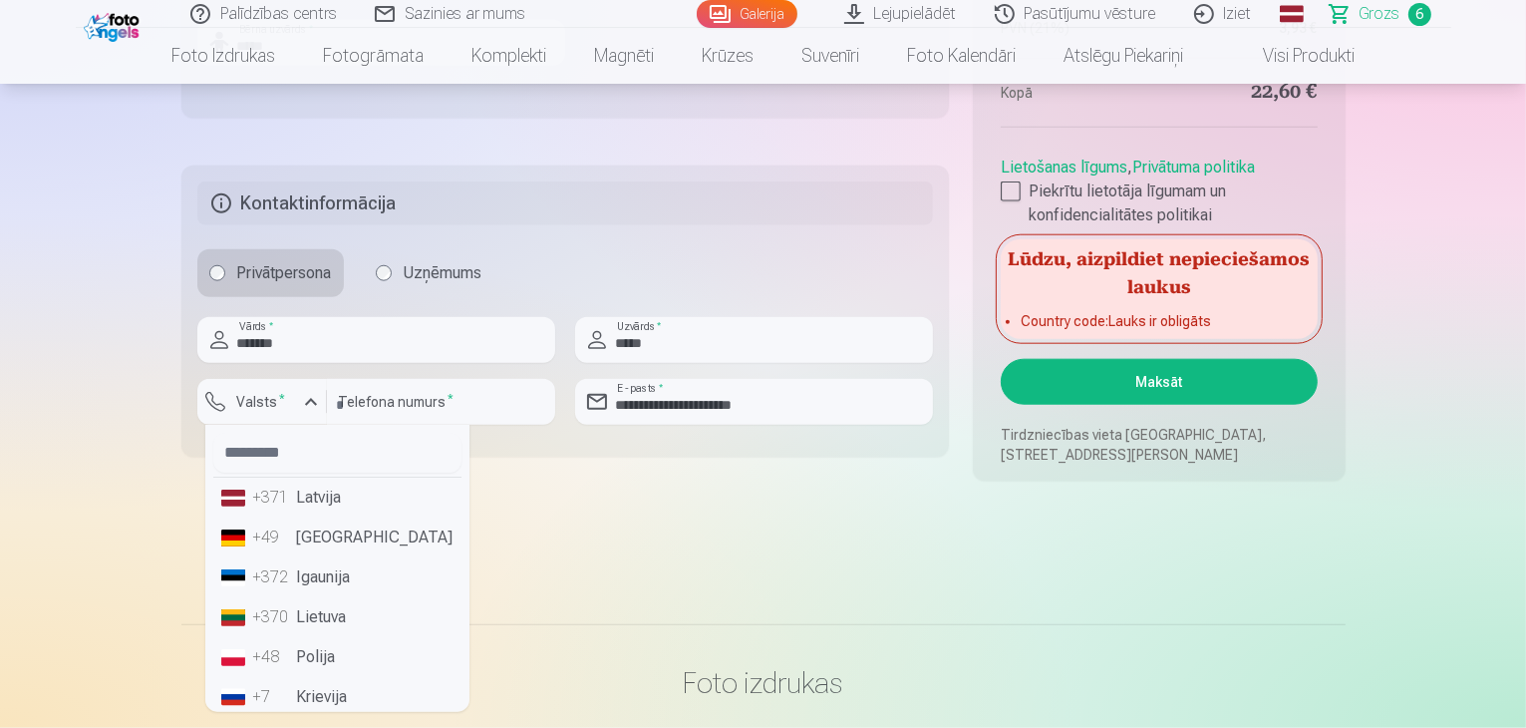
click at [299, 498] on li "+371 Latvija" at bounding box center [337, 498] width 248 height 40
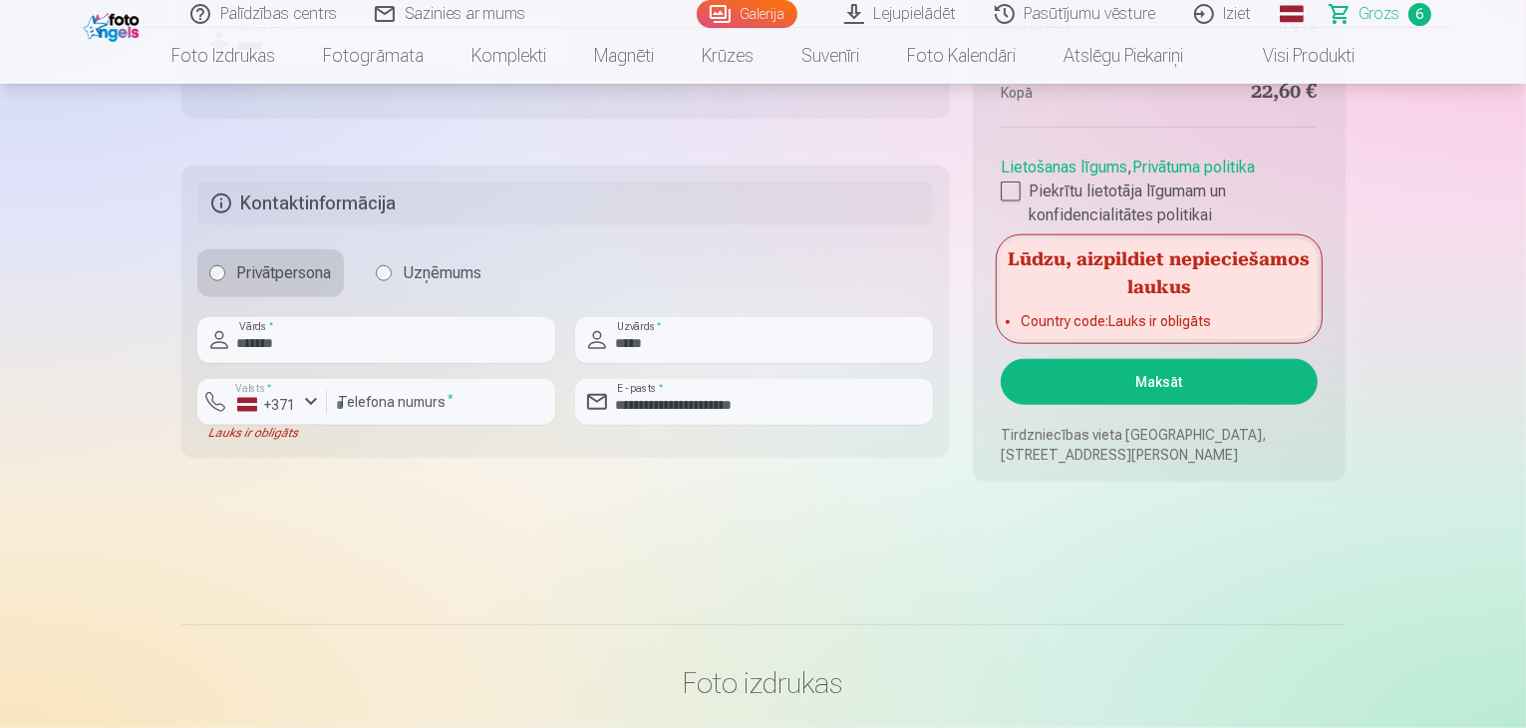
click at [1163, 377] on button "Maksāt" at bounding box center [1159, 382] width 316 height 46
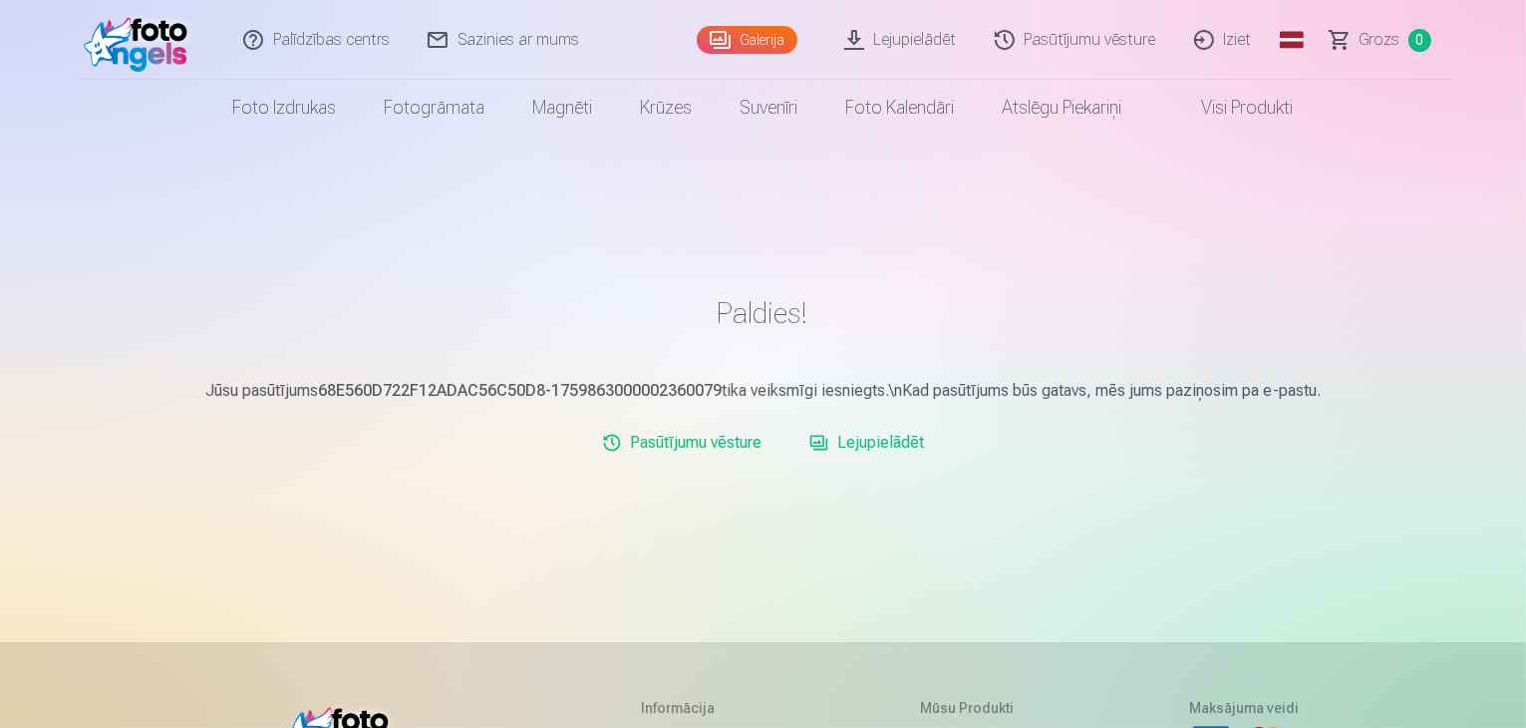
click at [1236, 45] on link "Iziet" at bounding box center [1224, 40] width 96 height 80
